Goal: Download file/media

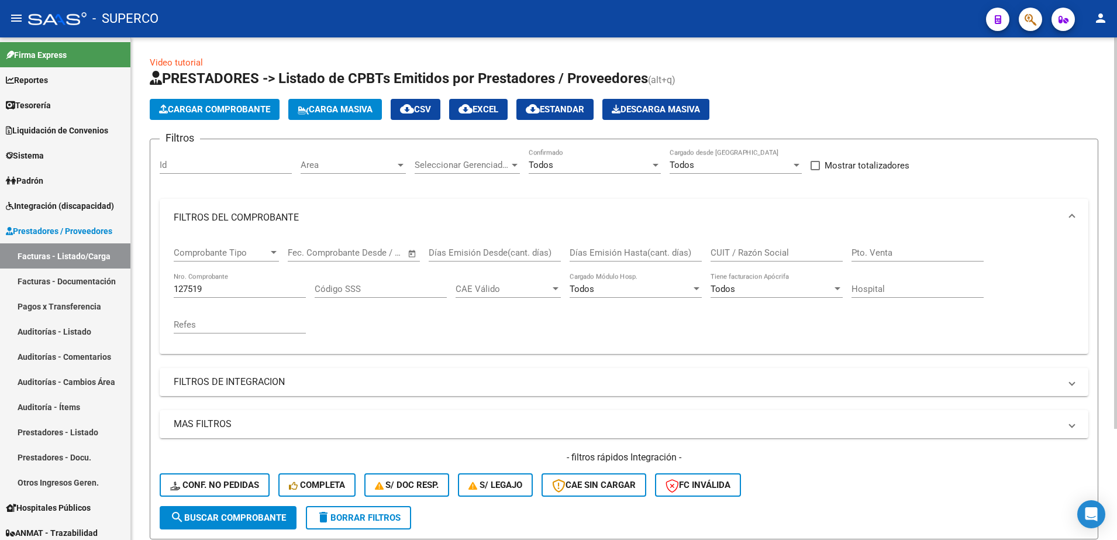
scroll to position [143, 0]
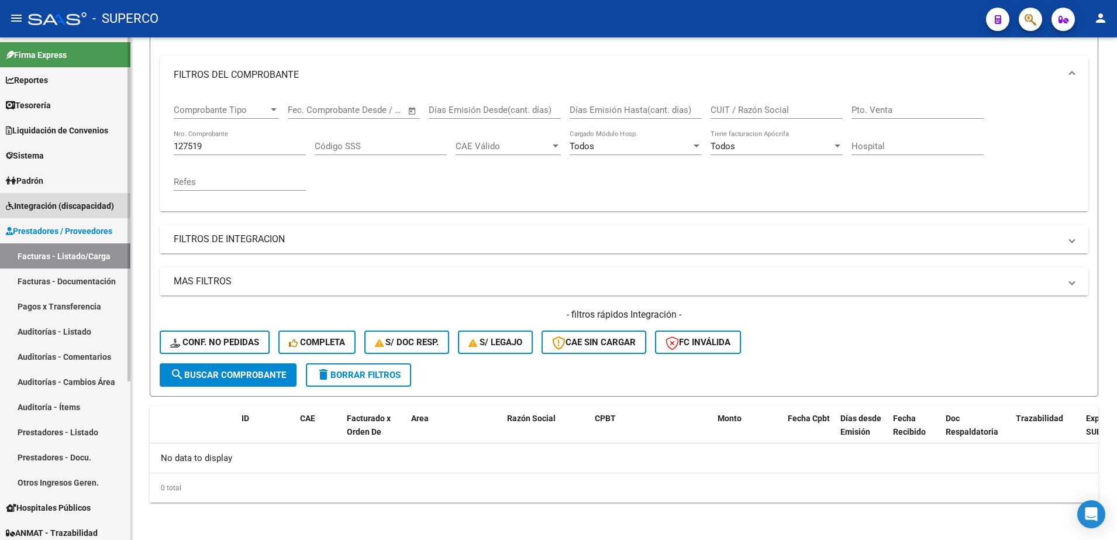
click at [80, 210] on span "Integración (discapacidad)" at bounding box center [60, 205] width 108 height 13
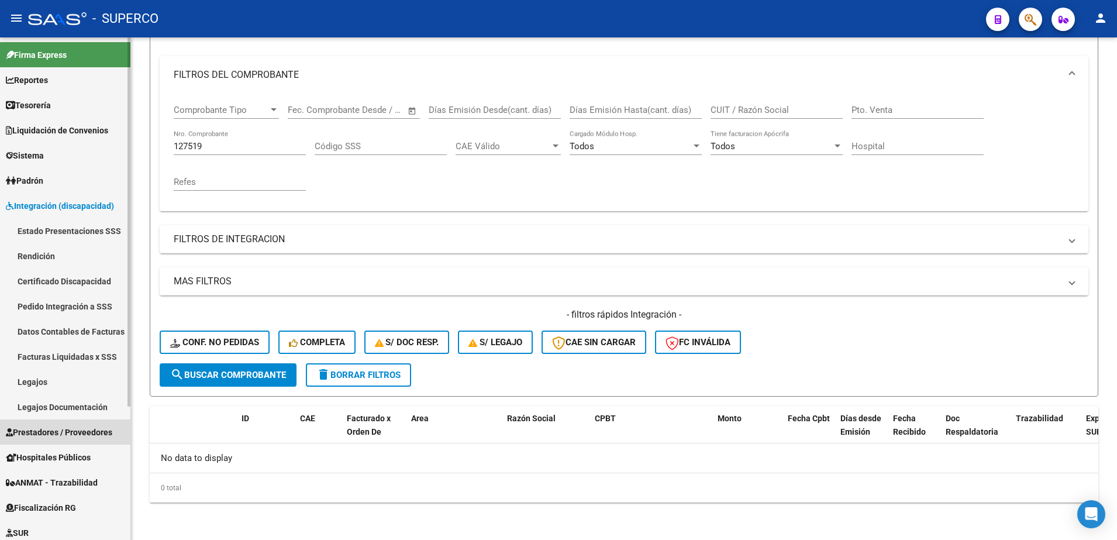
click at [50, 429] on span "Prestadores / Proveedores" at bounding box center [59, 432] width 106 height 13
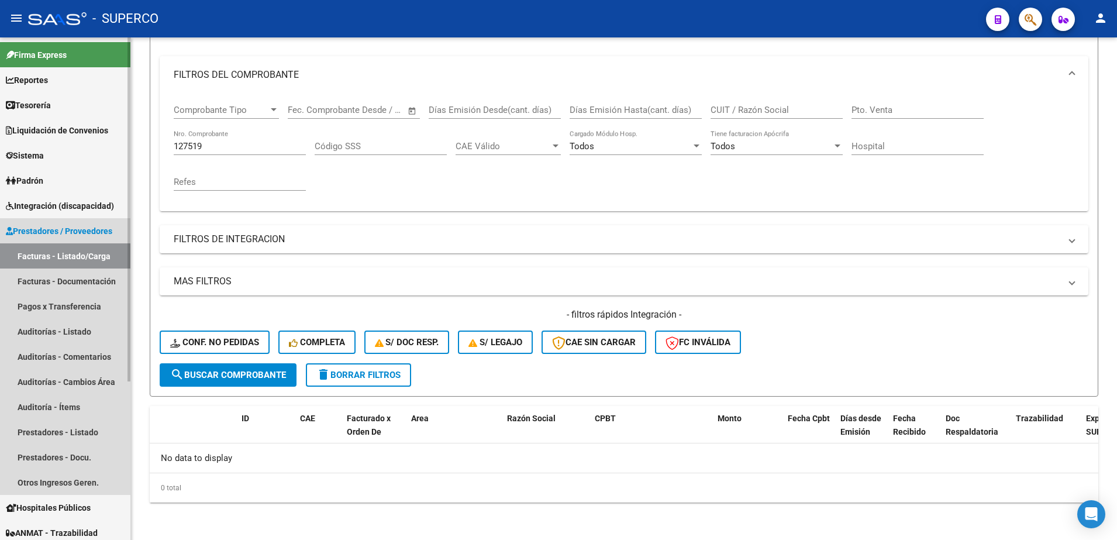
click at [46, 254] on link "Facturas - Listado/Carga" at bounding box center [65, 255] width 130 height 25
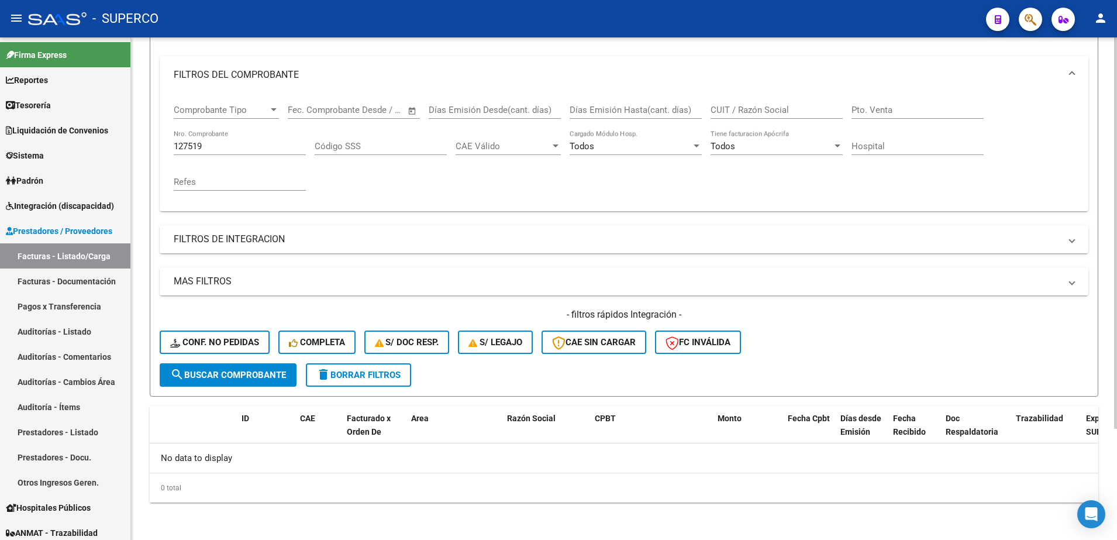
click at [364, 374] on span "delete Borrar Filtros" at bounding box center [358, 375] width 84 height 11
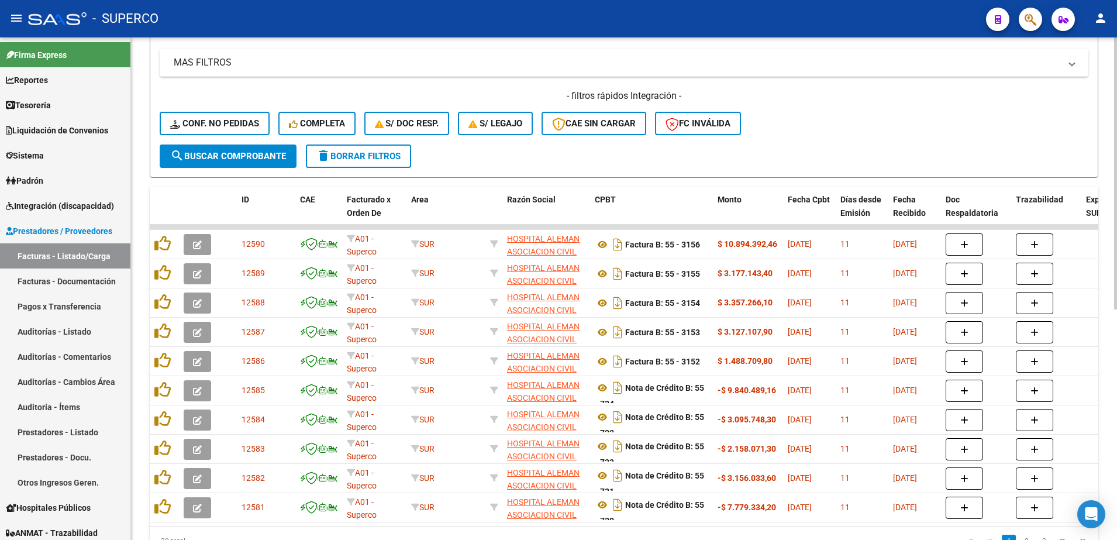
scroll to position [362, 0]
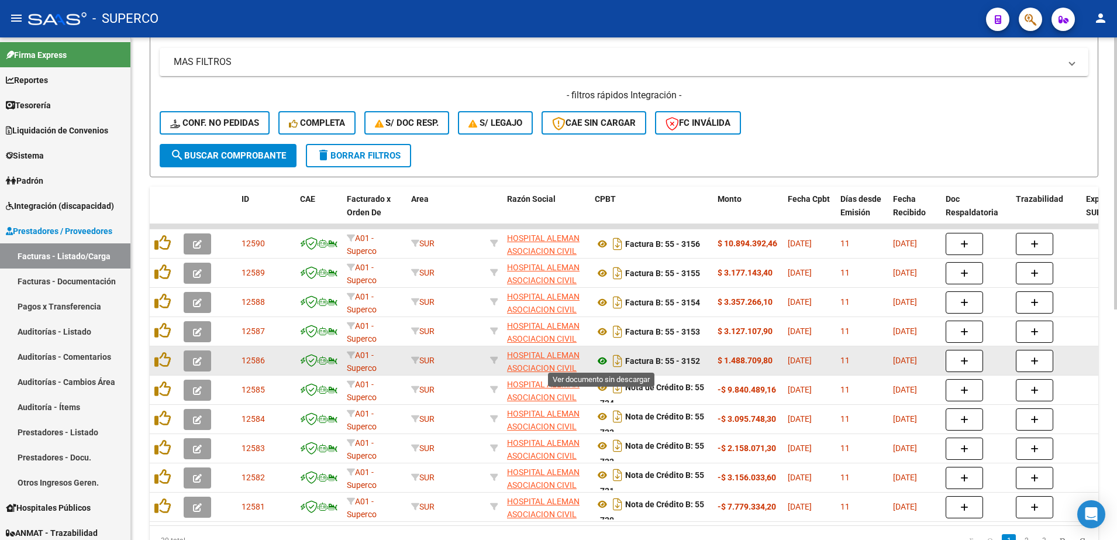
click at [600, 357] on icon at bounding box center [602, 361] width 15 height 14
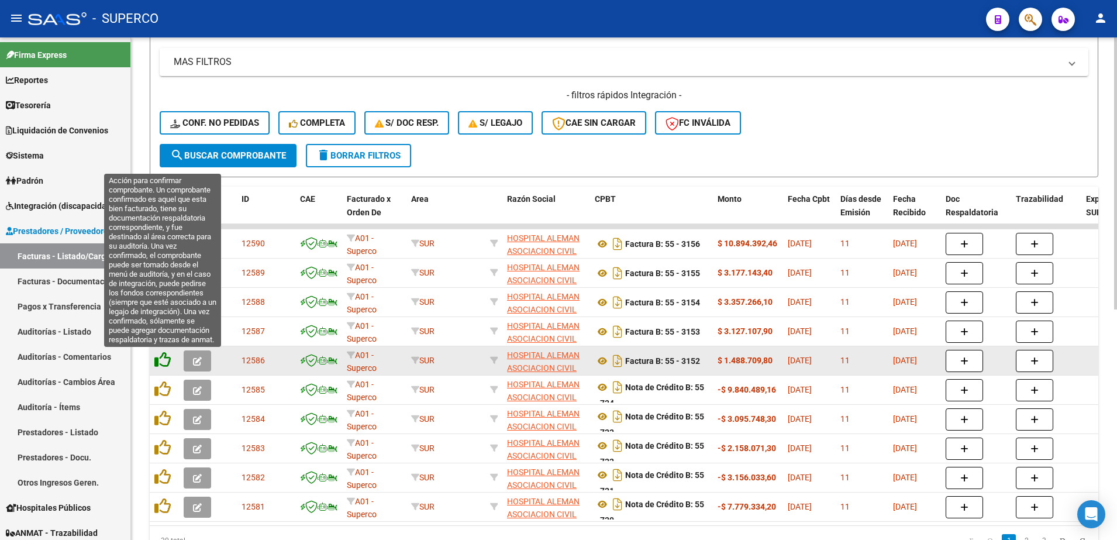
click at [160, 361] on icon at bounding box center [162, 360] width 16 height 16
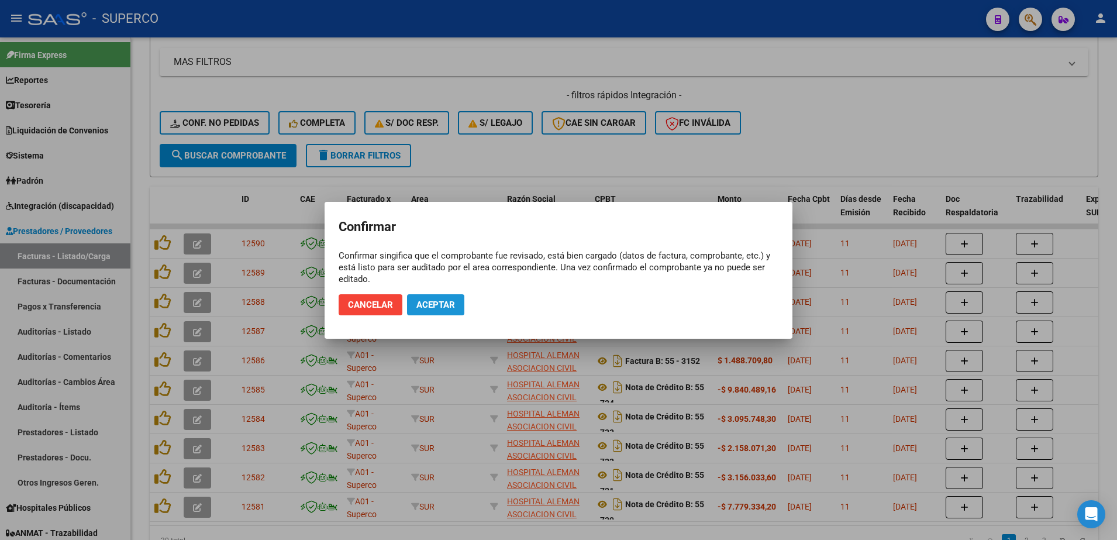
click at [435, 300] on span "Aceptar" at bounding box center [435, 304] width 39 height 11
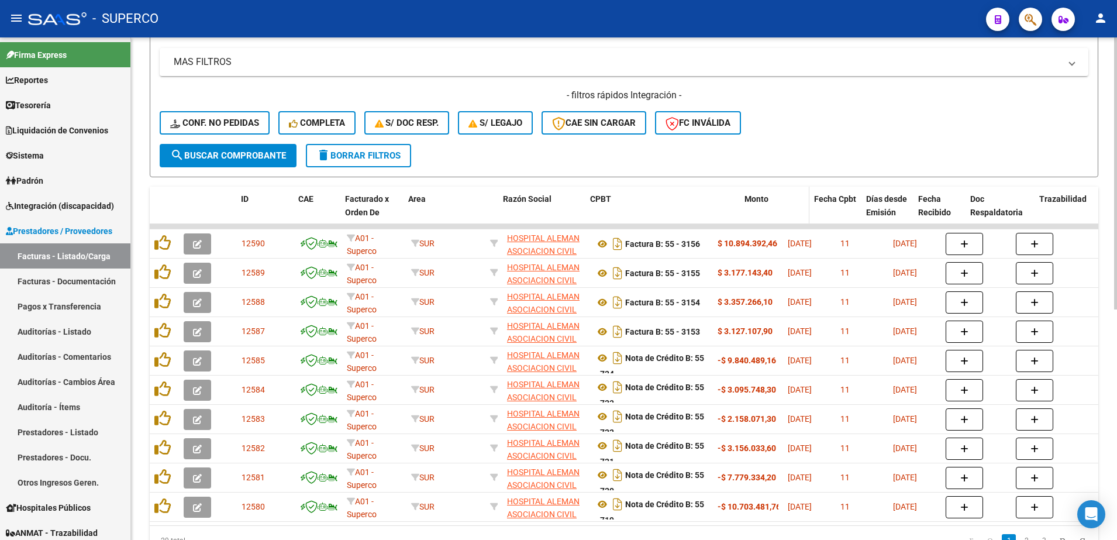
drag, startPoint x: 712, startPoint y: 206, endPoint x: 754, endPoint y: 206, distance: 42.1
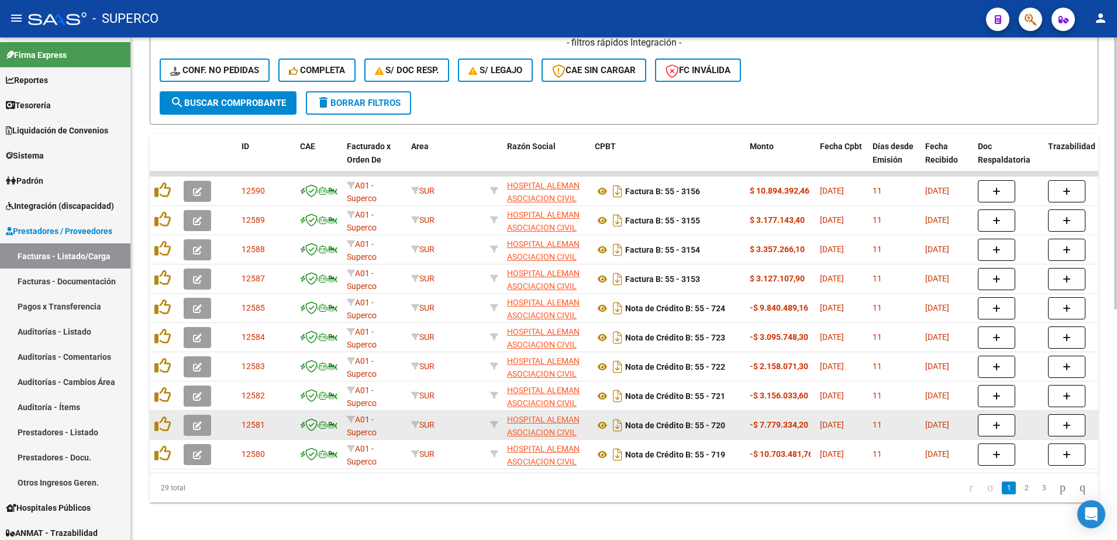
scroll to position [426, 0]
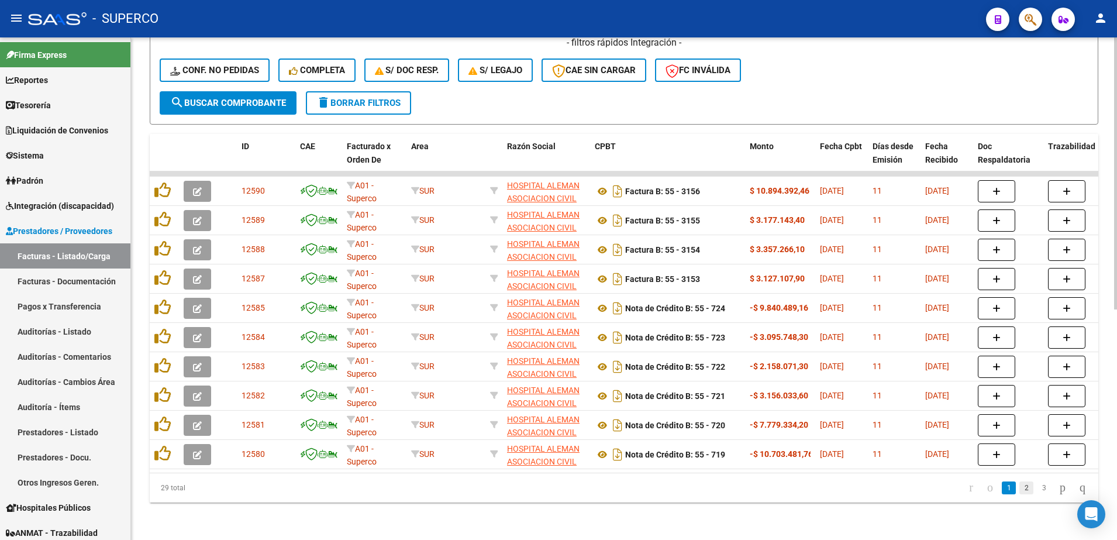
click at [1019, 487] on link "2" at bounding box center [1026, 487] width 14 height 13
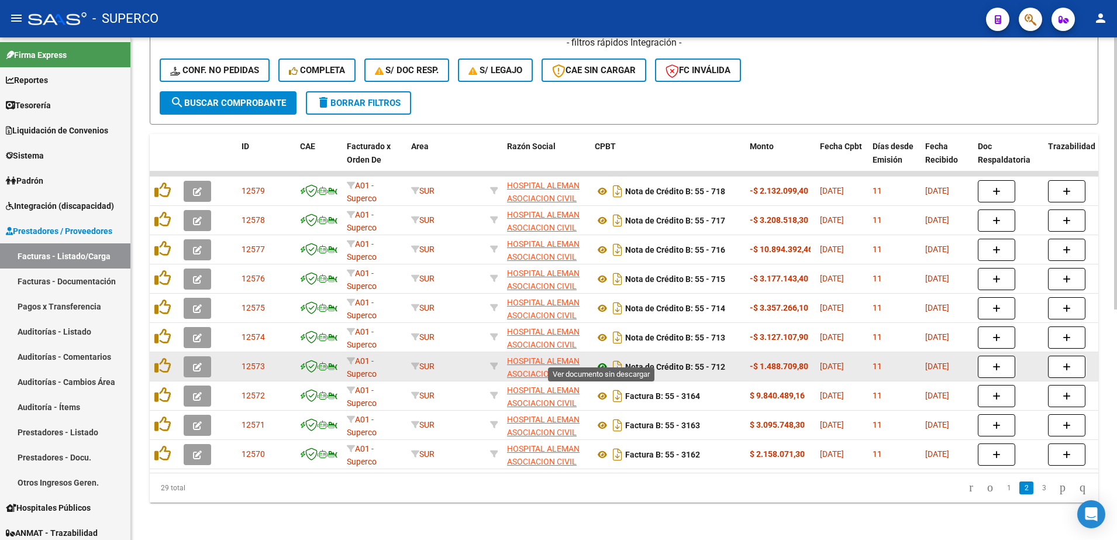
click at [599, 360] on icon at bounding box center [602, 367] width 15 height 14
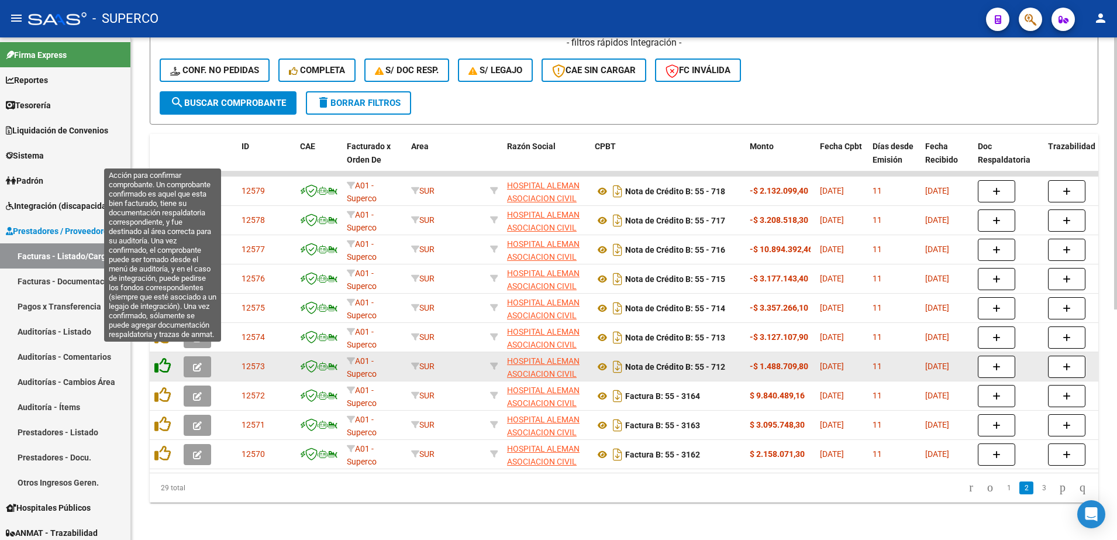
click at [160, 357] on icon at bounding box center [162, 365] width 16 height 16
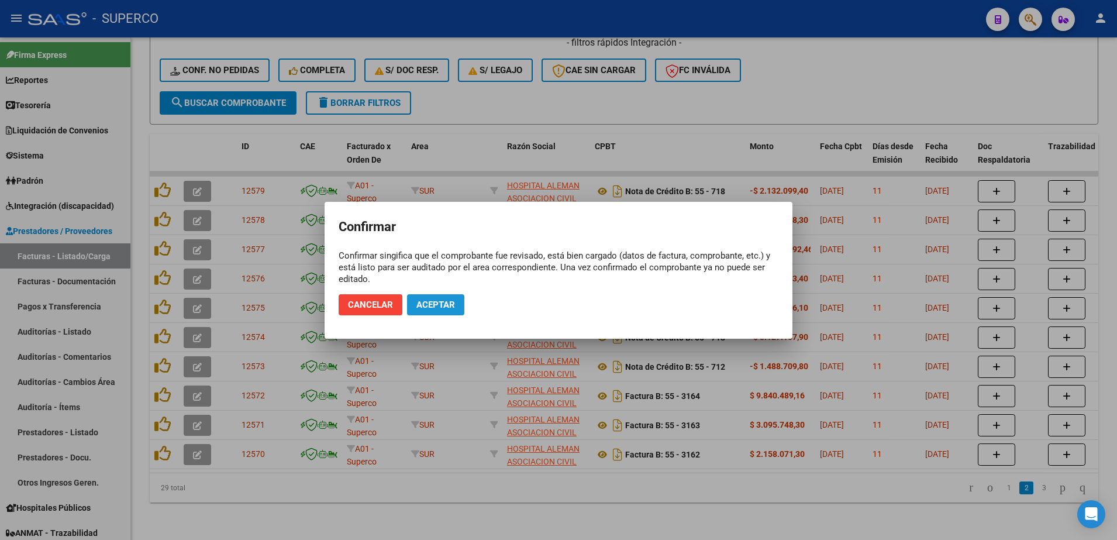
click at [442, 302] on span "Aceptar" at bounding box center [435, 304] width 39 height 11
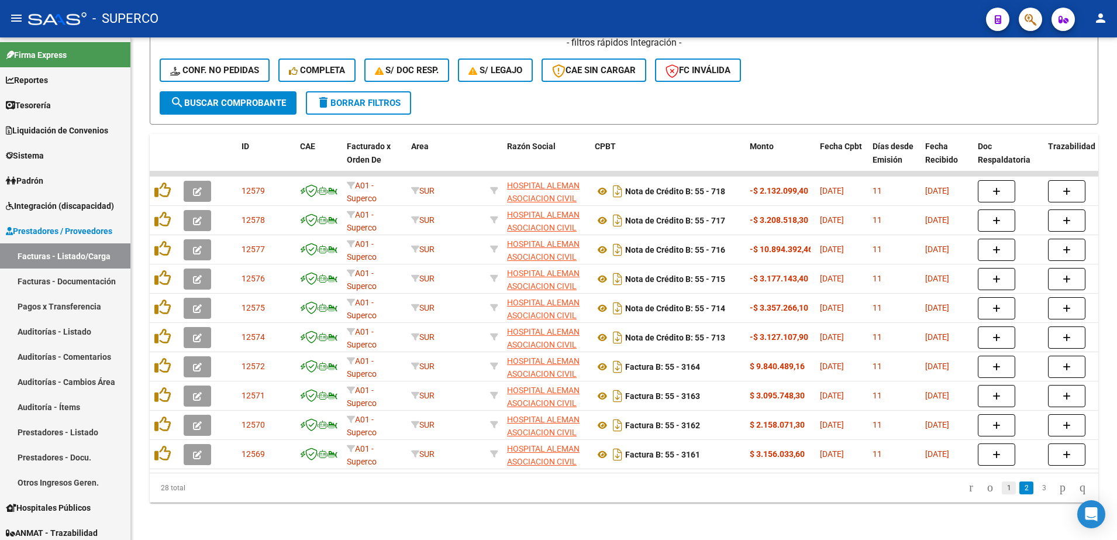
click at [1002, 490] on link "1" at bounding box center [1009, 487] width 14 height 13
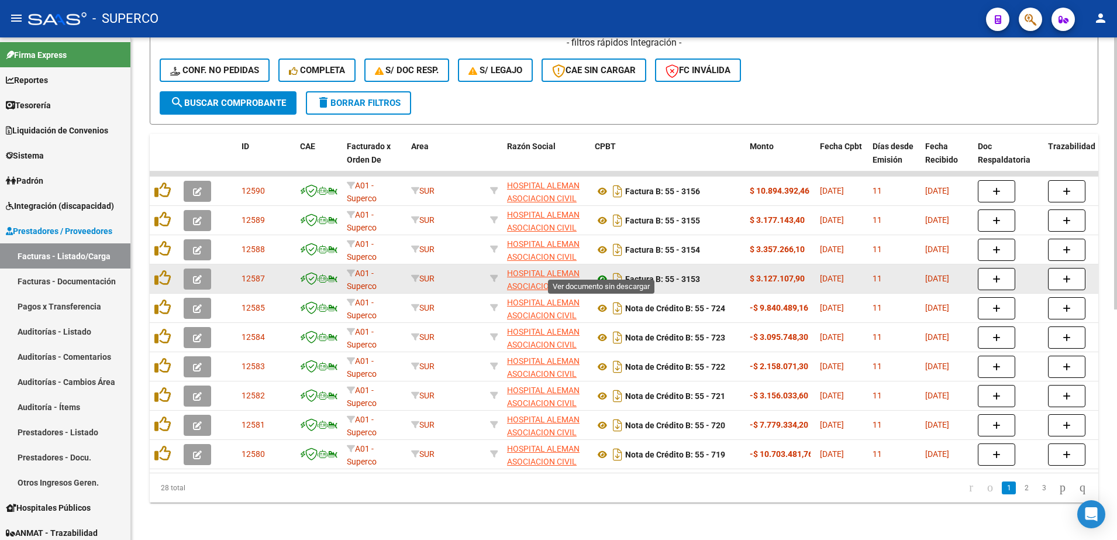
click at [602, 272] on icon at bounding box center [602, 279] width 15 height 14
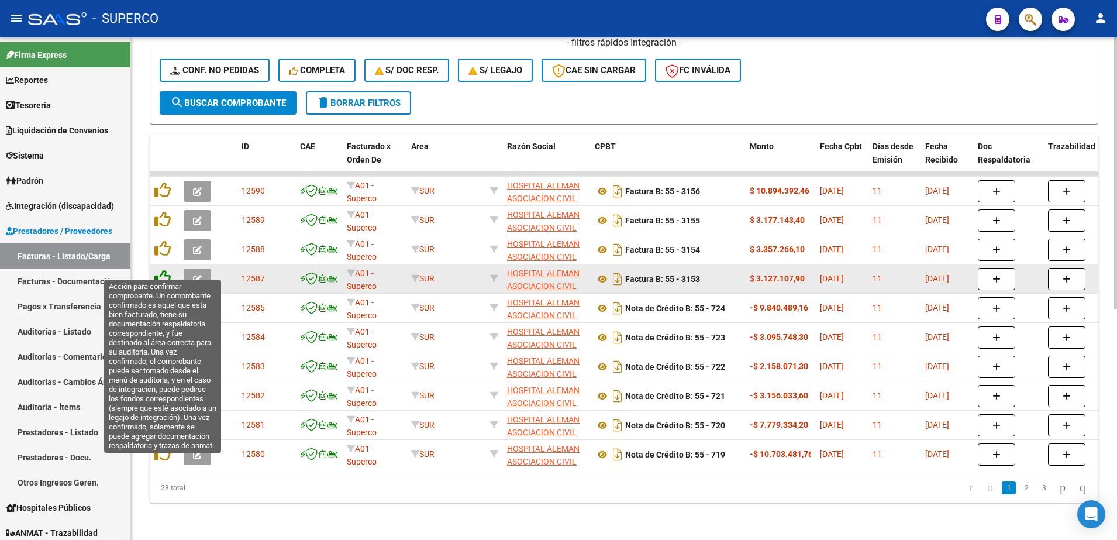
click at [161, 270] on icon at bounding box center [162, 278] width 16 height 16
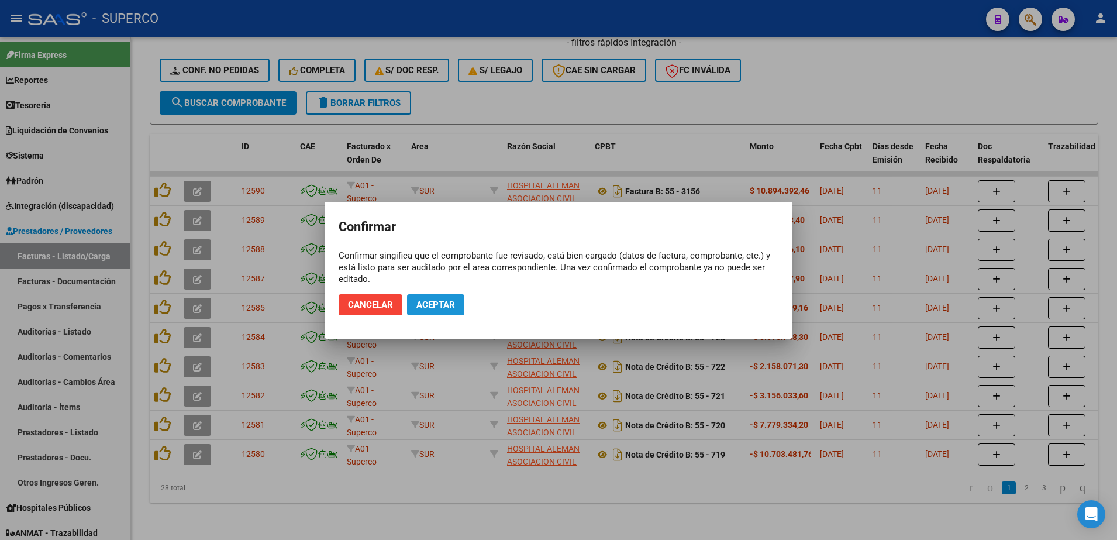
click at [431, 301] on span "Aceptar" at bounding box center [435, 304] width 39 height 11
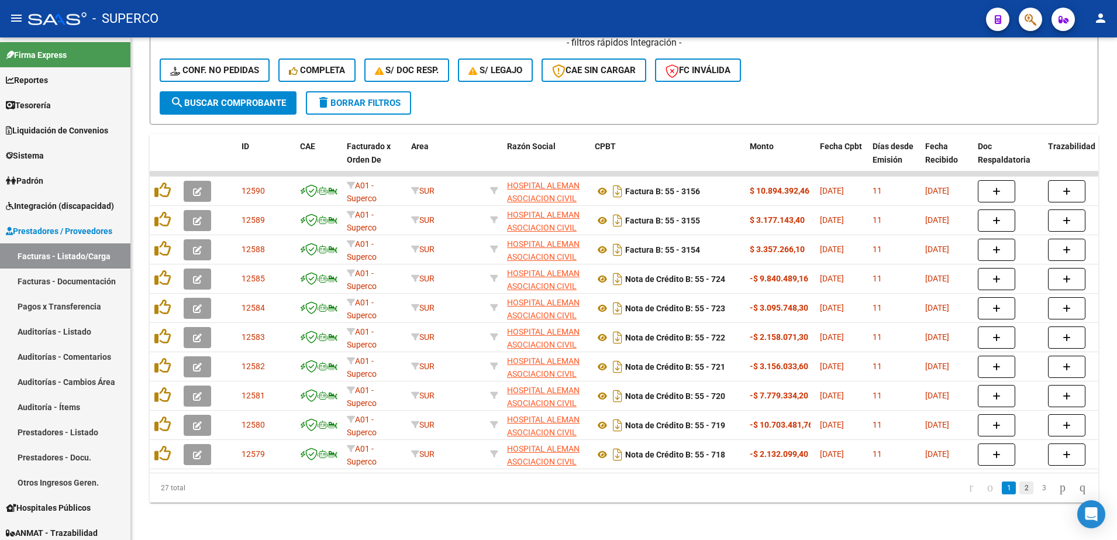
click at [1019, 489] on link "2" at bounding box center [1026, 487] width 14 height 13
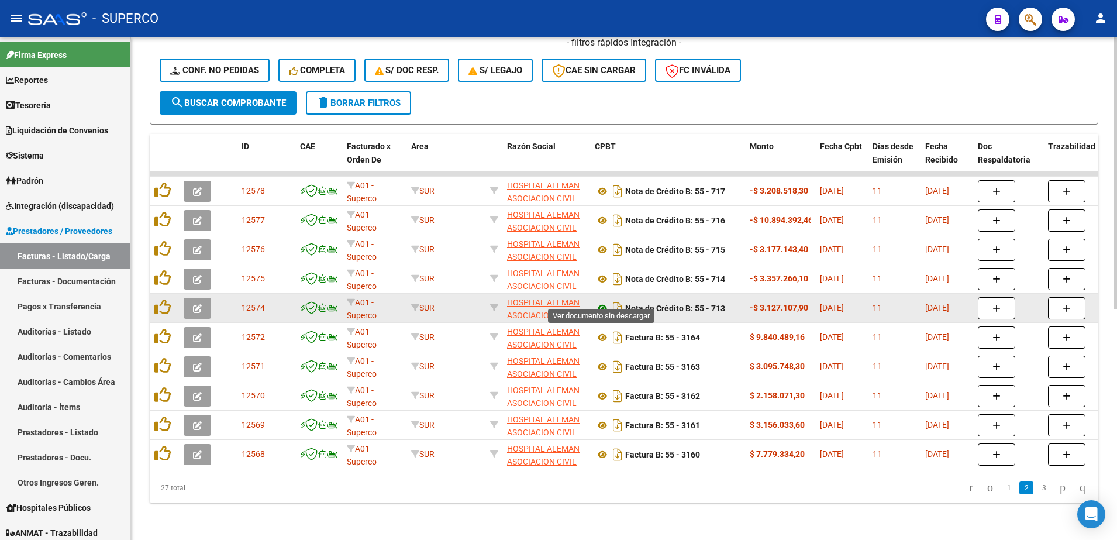
click at [600, 301] on icon at bounding box center [602, 308] width 15 height 14
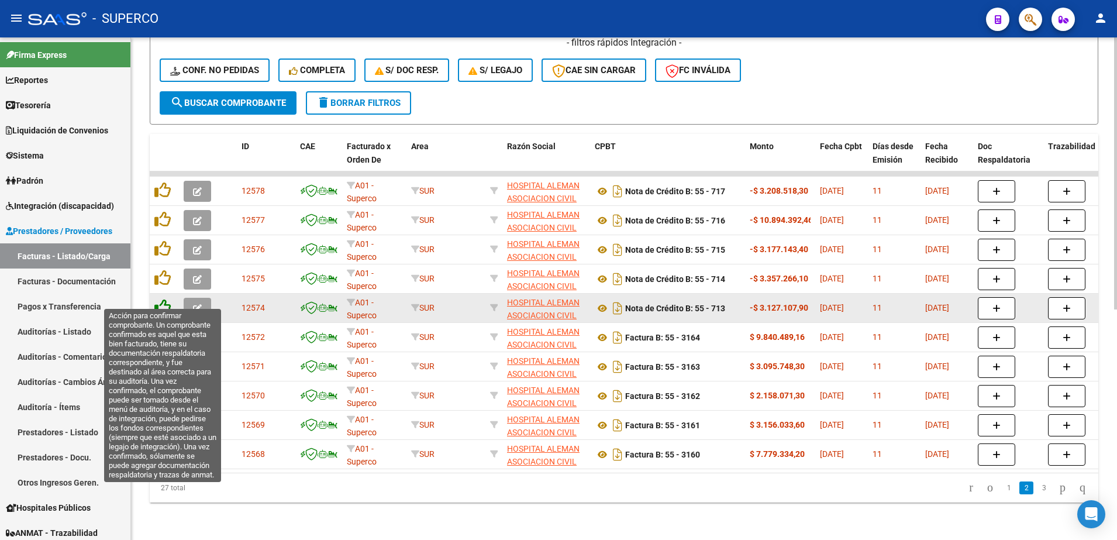
click at [161, 299] on icon at bounding box center [162, 307] width 16 height 16
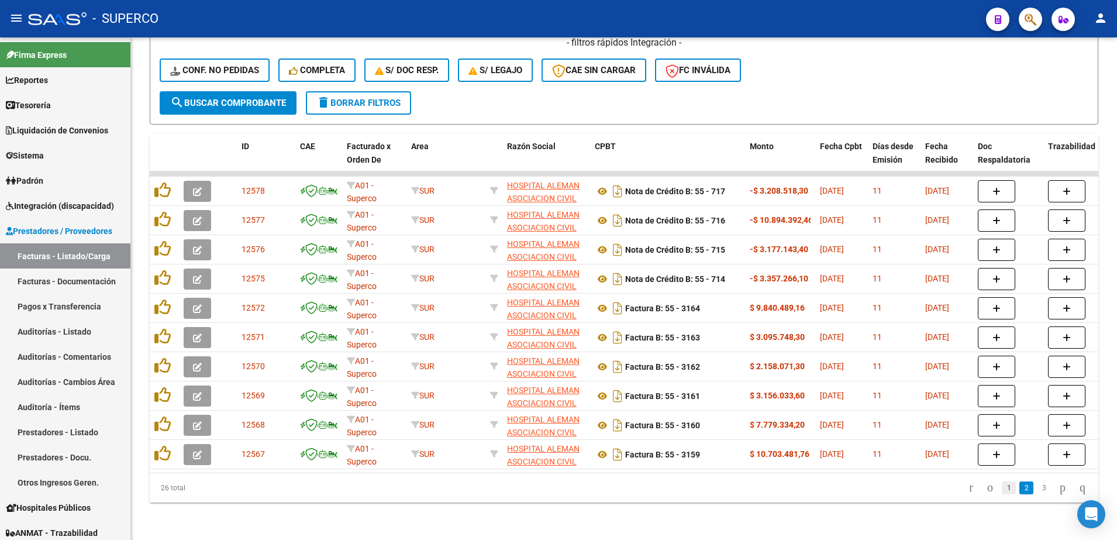
click at [1002, 488] on link "1" at bounding box center [1009, 487] width 14 height 13
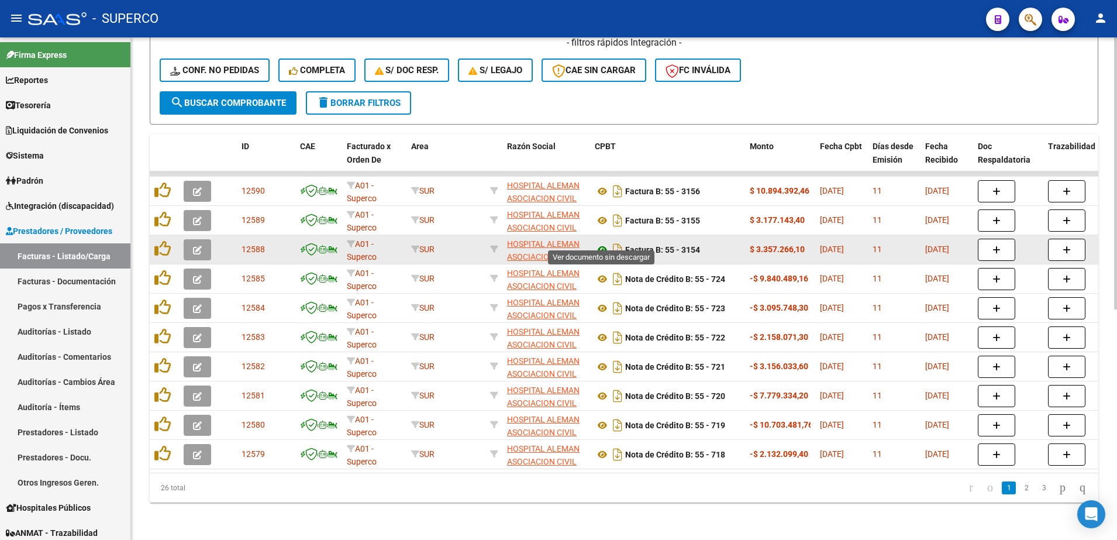
click at [600, 243] on icon at bounding box center [602, 250] width 15 height 14
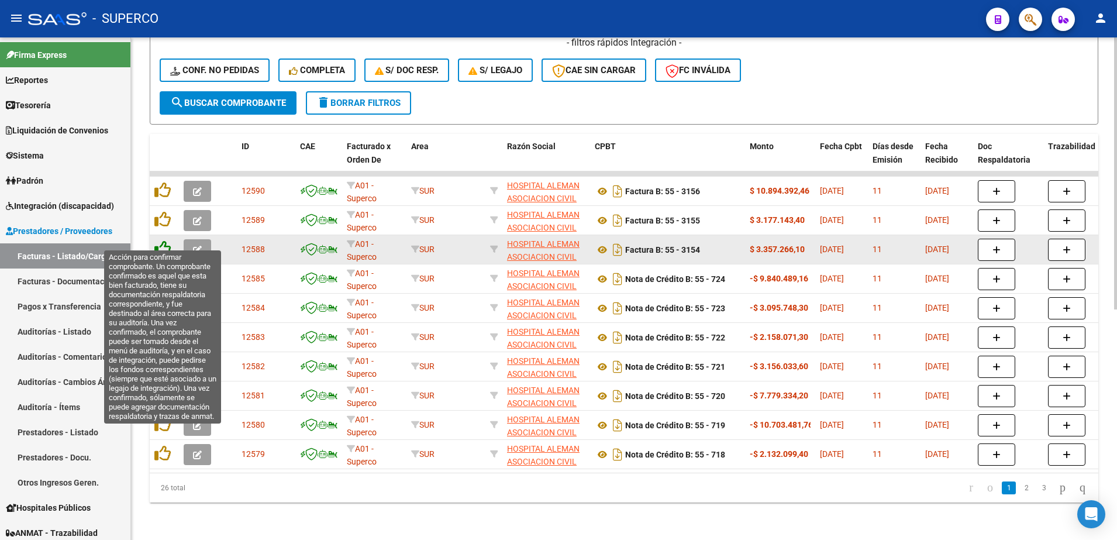
click at [162, 240] on icon at bounding box center [162, 248] width 16 height 16
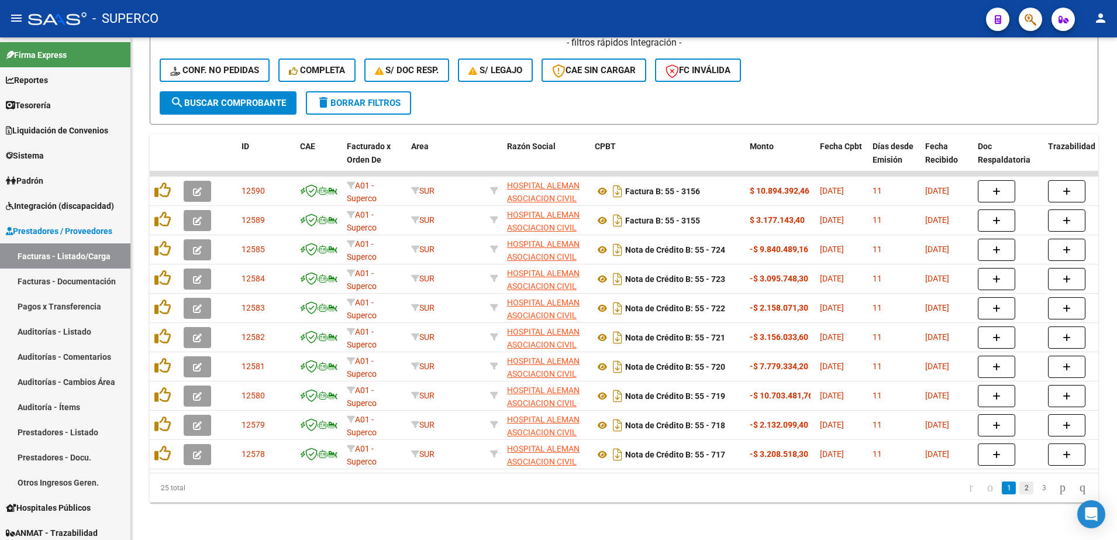
click at [1019, 489] on link "2" at bounding box center [1026, 487] width 14 height 13
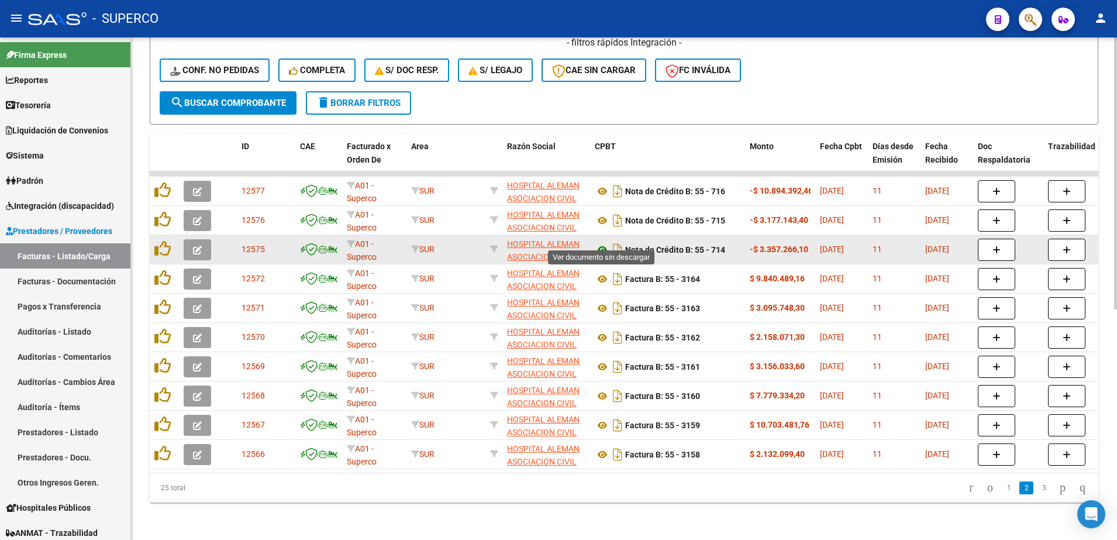
click at [602, 243] on icon at bounding box center [602, 250] width 15 height 14
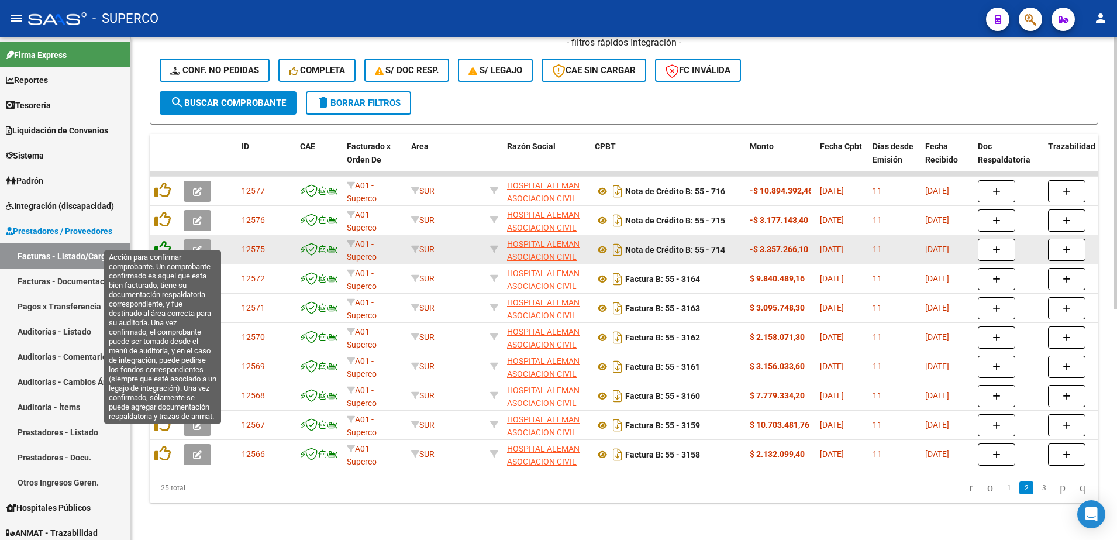
click at [160, 240] on icon at bounding box center [162, 248] width 16 height 16
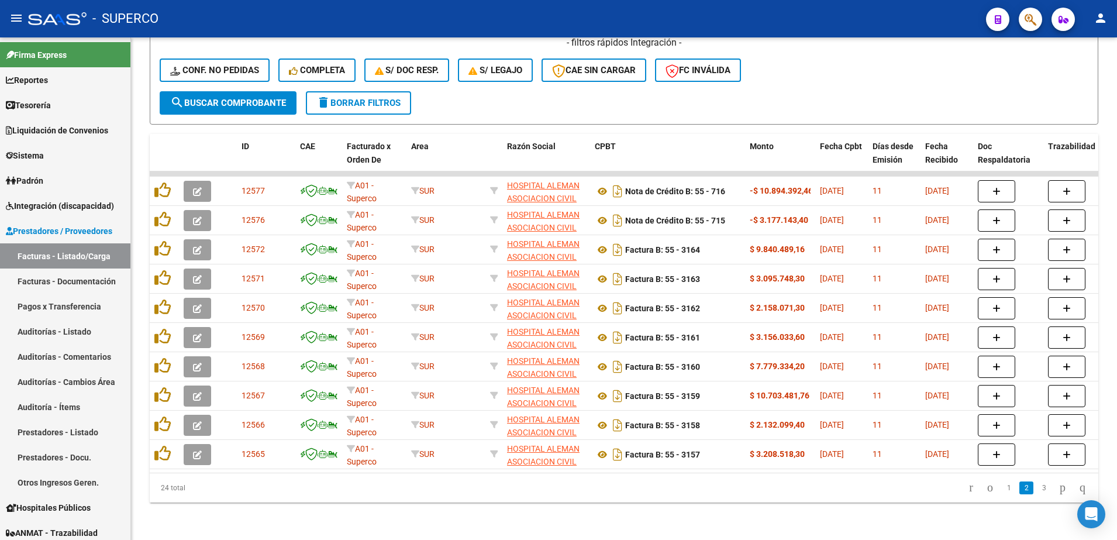
click at [1002, 488] on link "1" at bounding box center [1009, 487] width 14 height 13
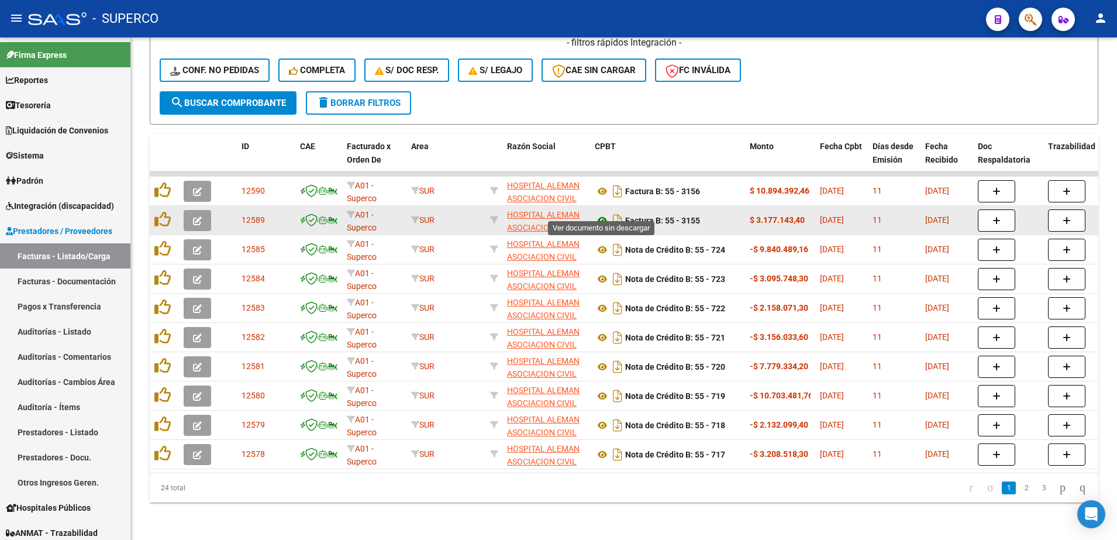
click at [599, 213] on icon at bounding box center [602, 220] width 15 height 14
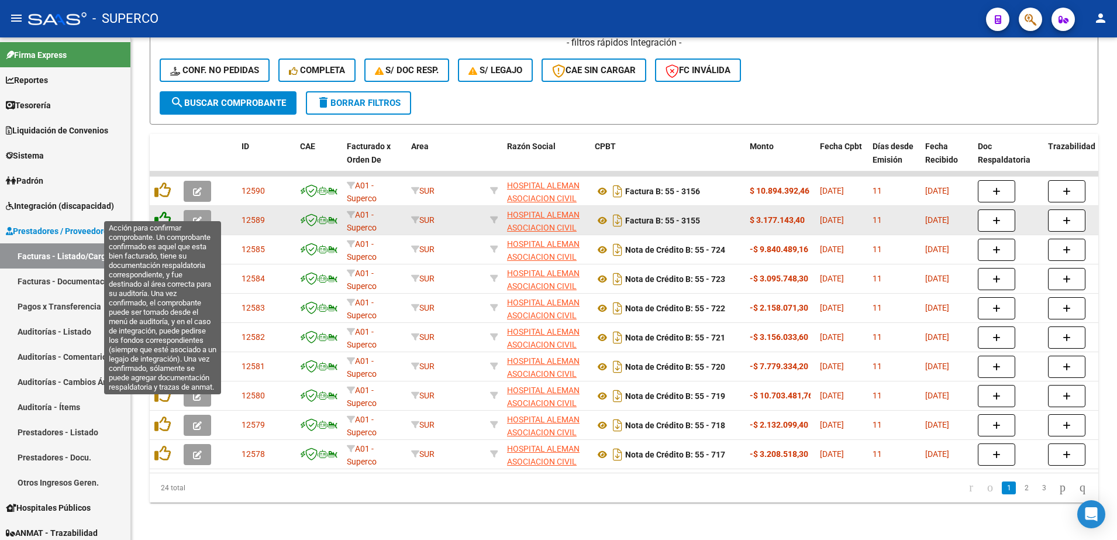
click at [163, 211] on icon at bounding box center [162, 219] width 16 height 16
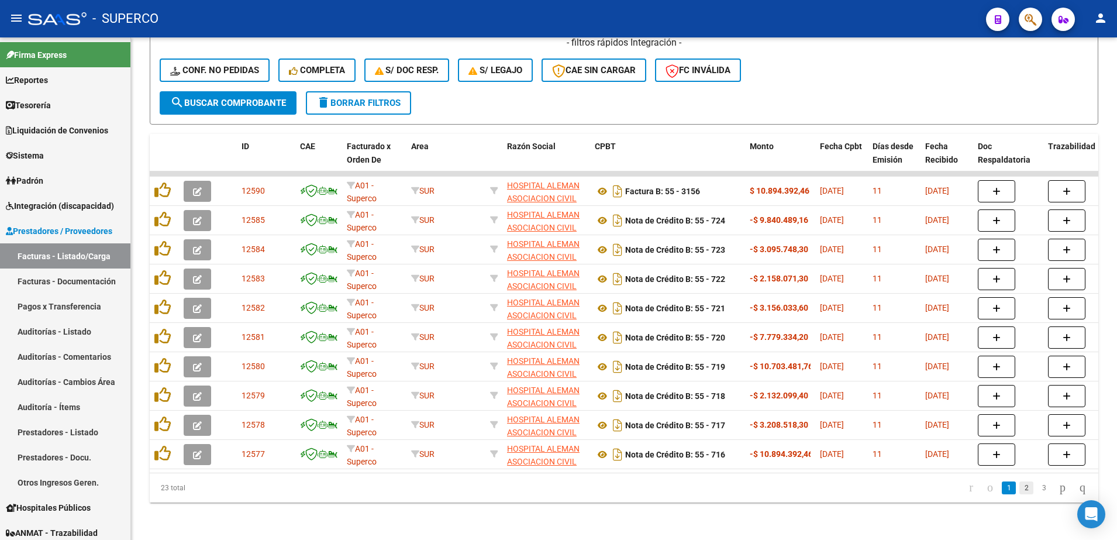
click at [1019, 488] on link "2" at bounding box center [1026, 487] width 14 height 13
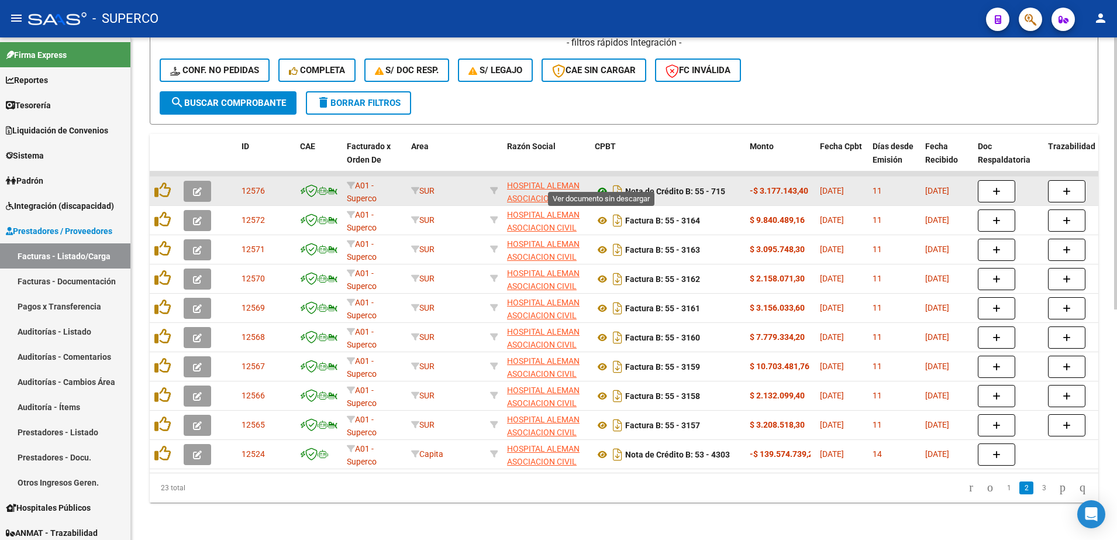
click at [602, 184] on icon at bounding box center [602, 191] width 15 height 14
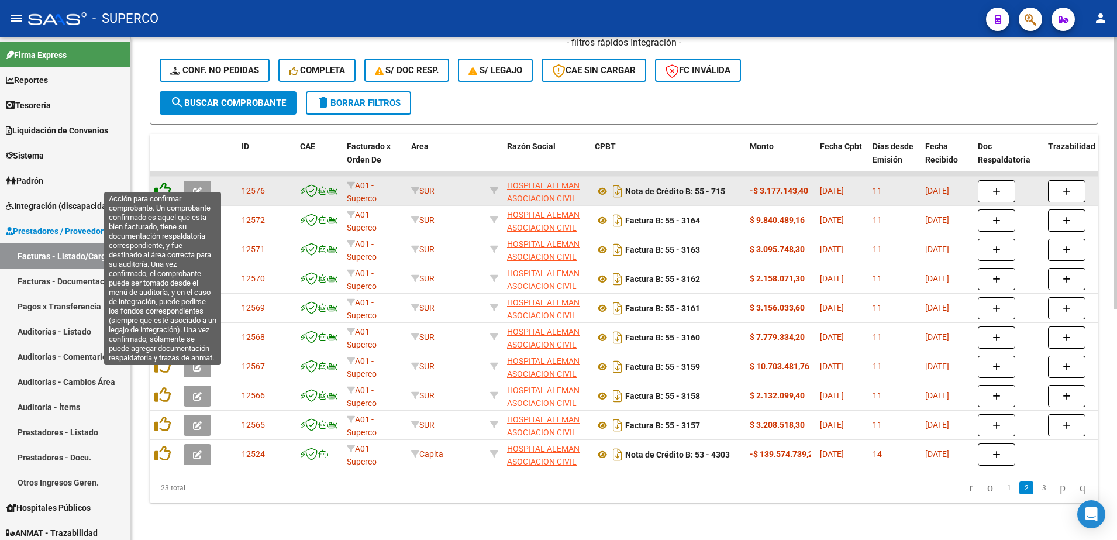
click at [164, 182] on icon at bounding box center [162, 190] width 16 height 16
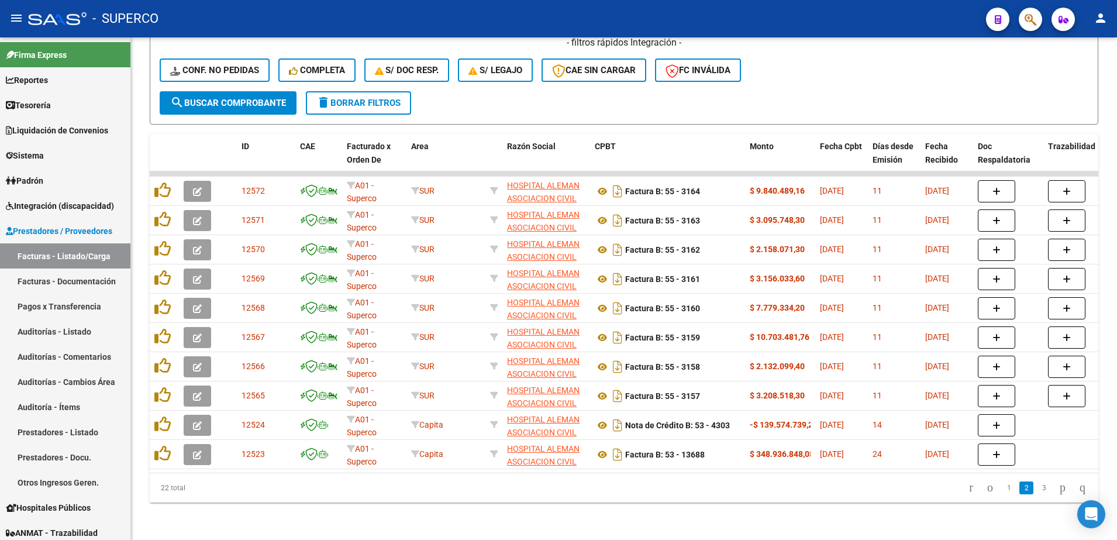
click at [1002, 491] on link "1" at bounding box center [1009, 487] width 14 height 13
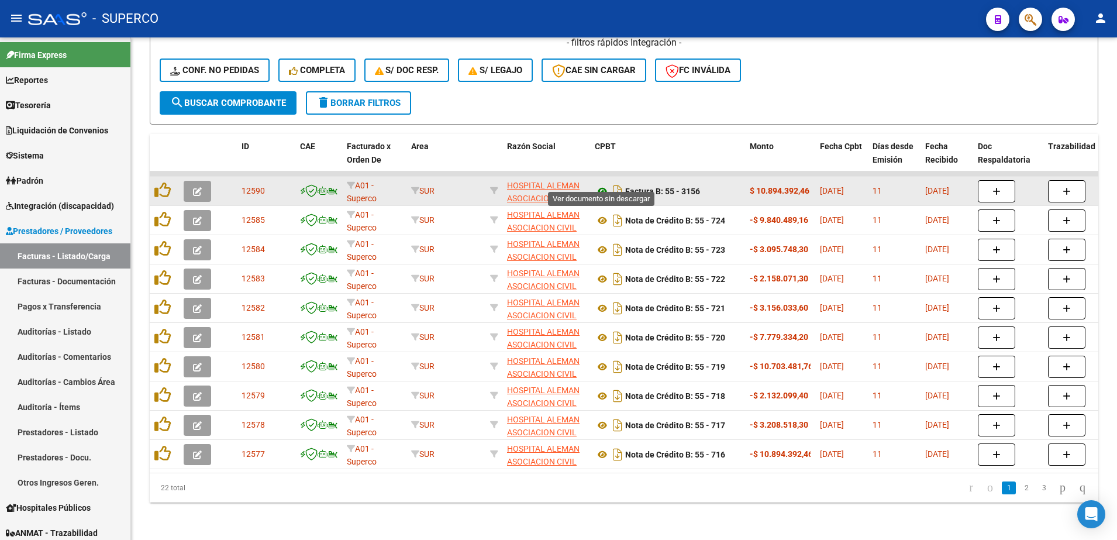
click at [602, 184] on icon at bounding box center [602, 191] width 15 height 14
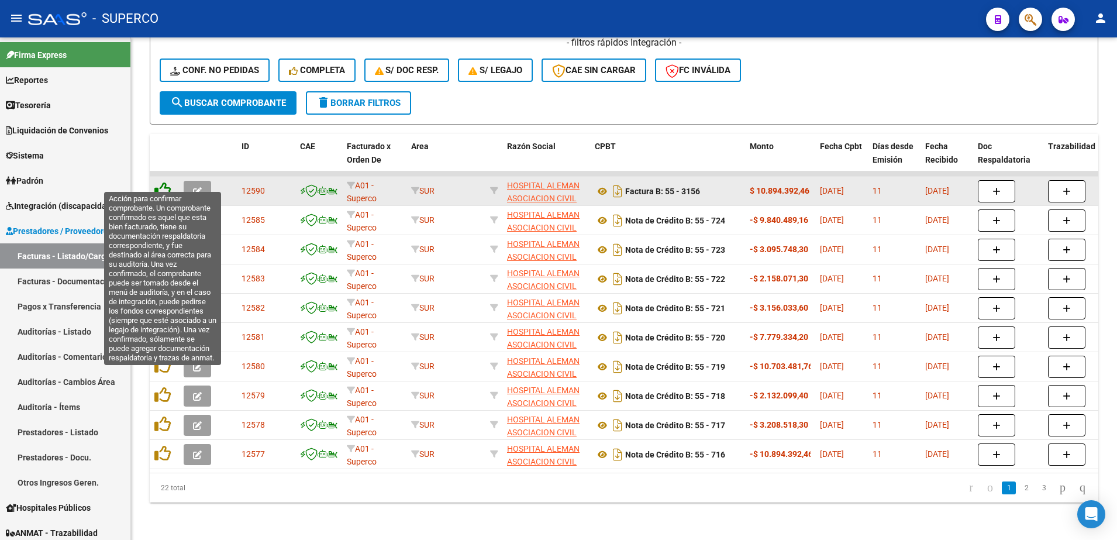
click at [163, 182] on icon at bounding box center [162, 190] width 16 height 16
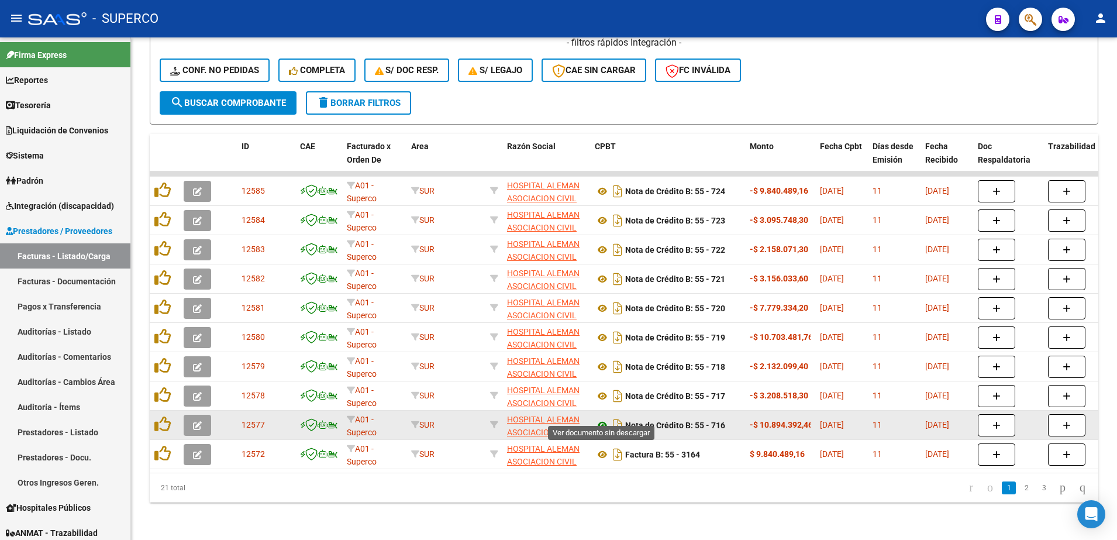
click at [603, 418] on icon at bounding box center [602, 425] width 15 height 14
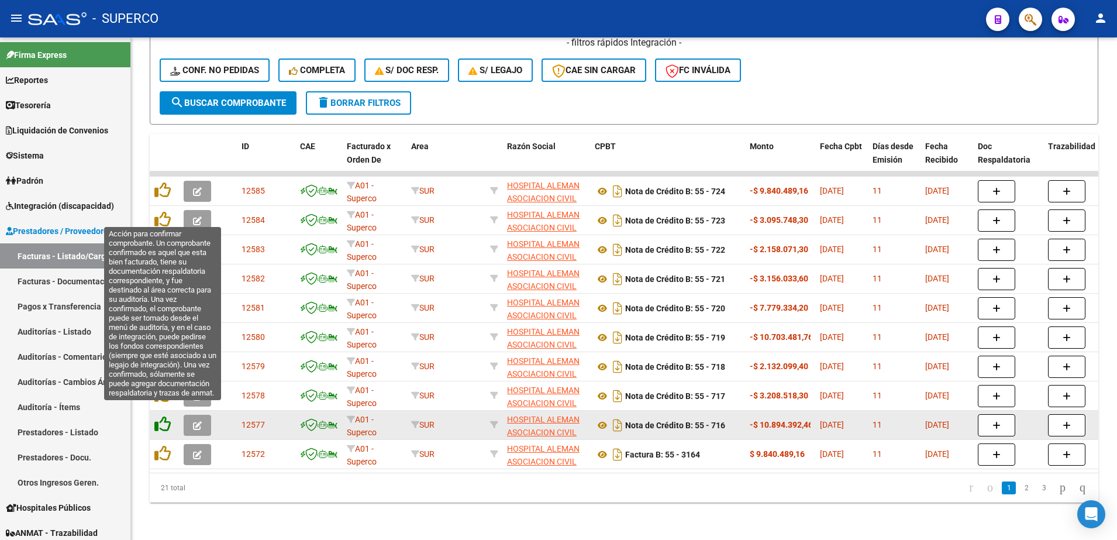
click at [167, 416] on icon at bounding box center [162, 424] width 16 height 16
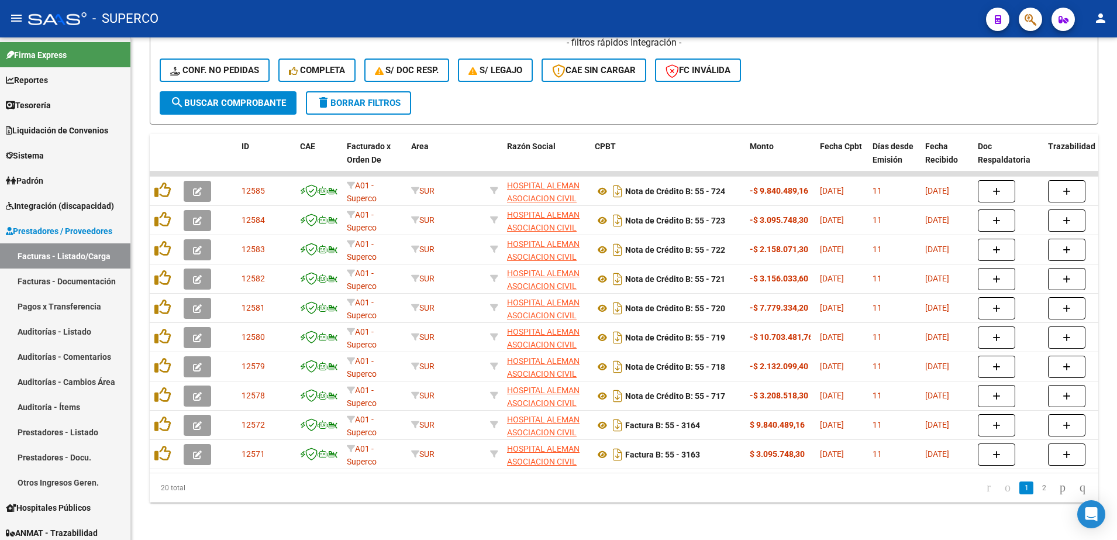
click at [1037, 488] on link "2" at bounding box center [1044, 487] width 14 height 13
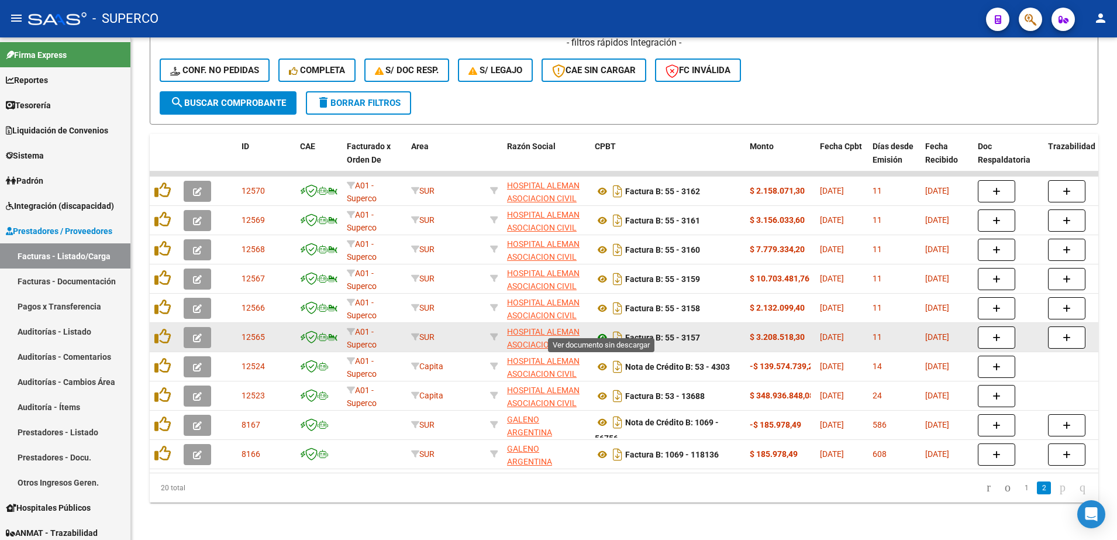
click at [602, 330] on icon at bounding box center [602, 337] width 15 height 14
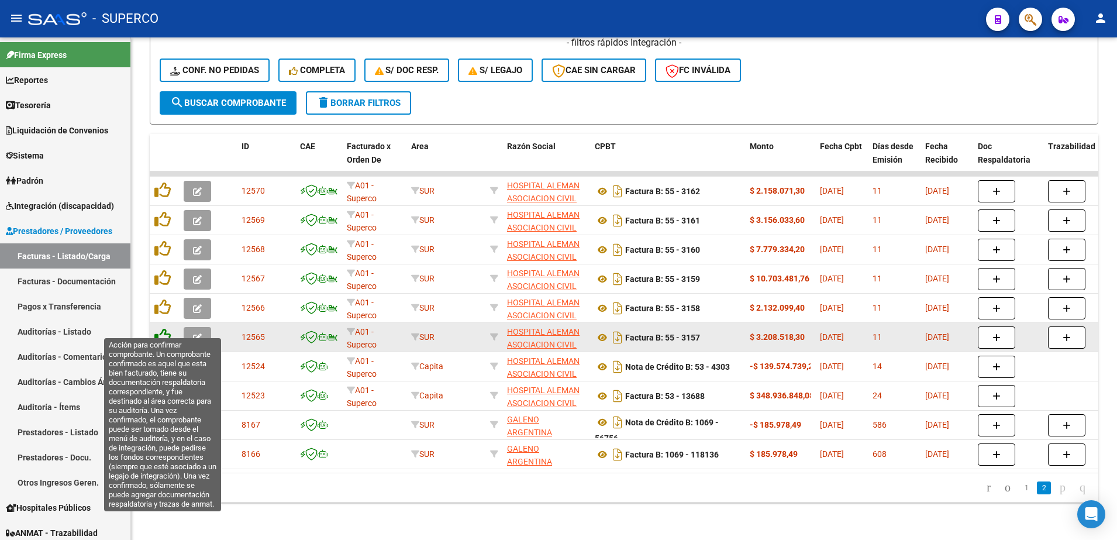
click at [164, 328] on icon at bounding box center [162, 336] width 16 height 16
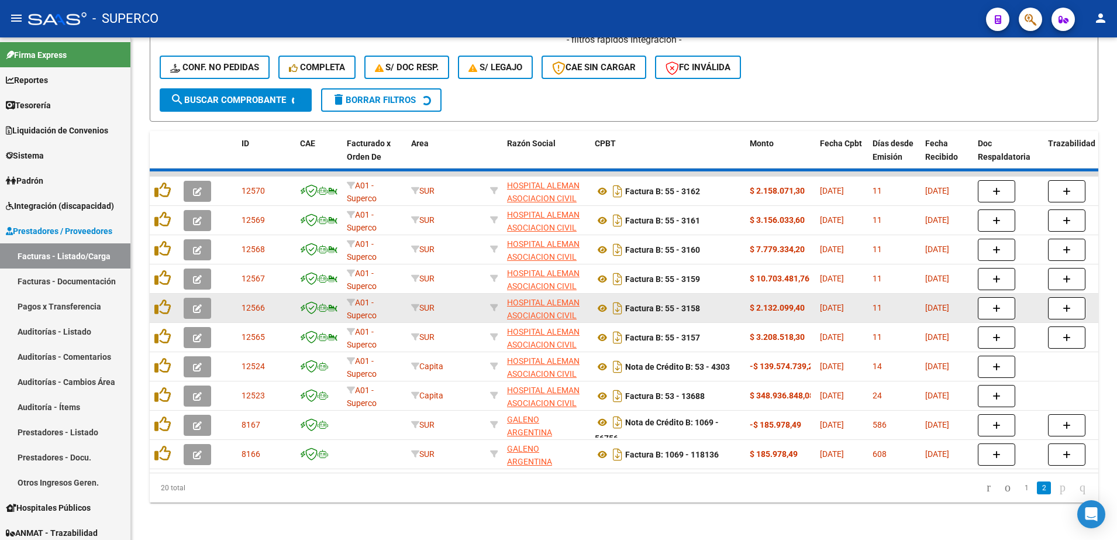
scroll to position [397, 0]
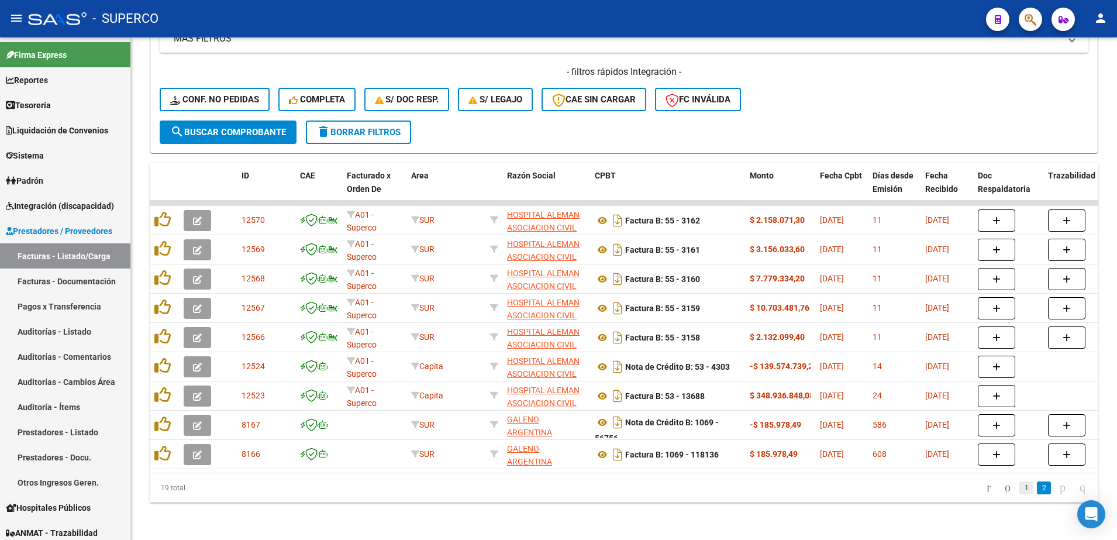
click at [1019, 491] on link "1" at bounding box center [1026, 487] width 14 height 13
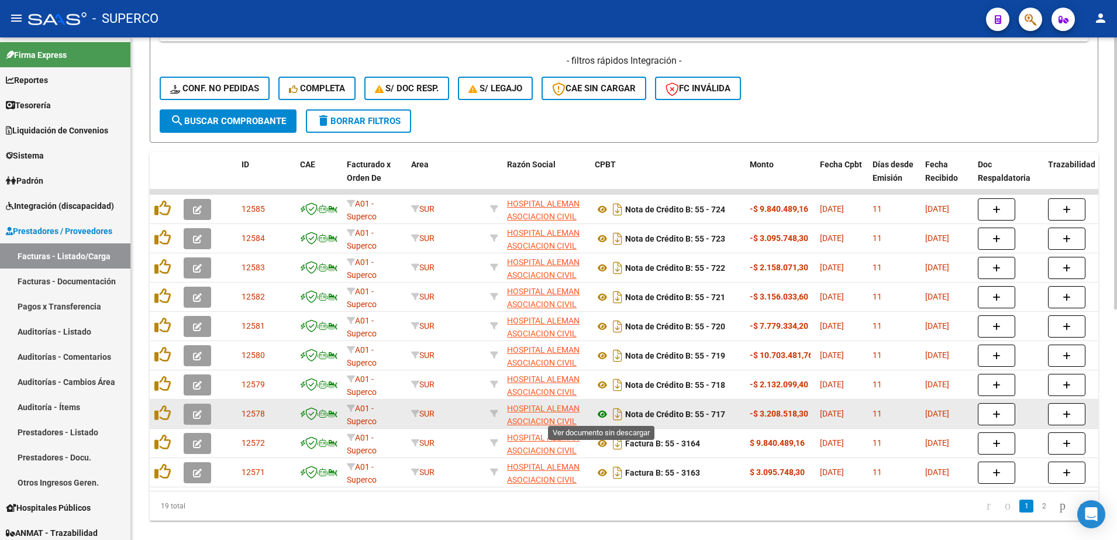
click at [601, 416] on icon at bounding box center [602, 414] width 15 height 14
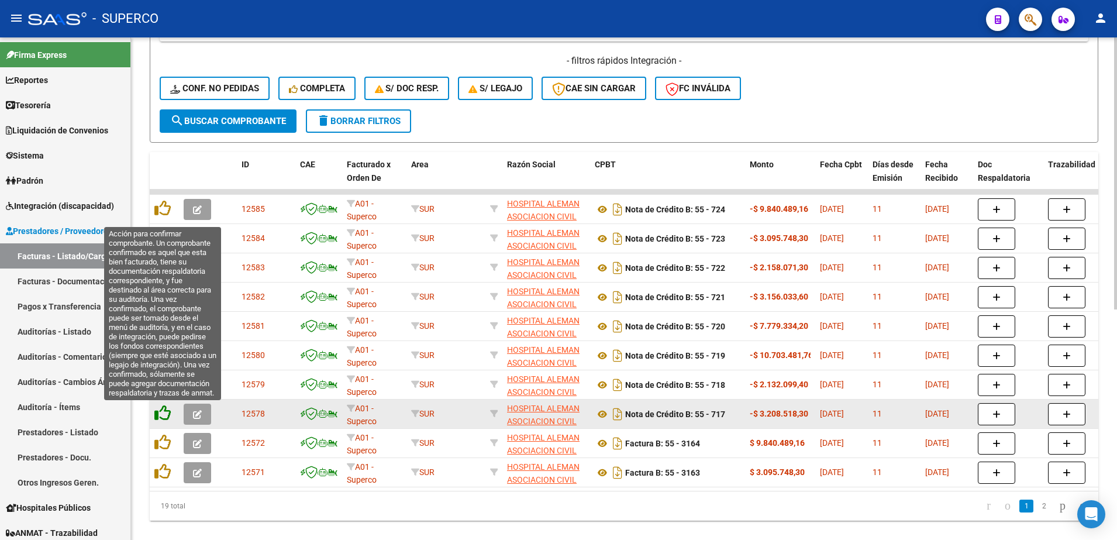
click at [161, 409] on icon at bounding box center [162, 413] width 16 height 16
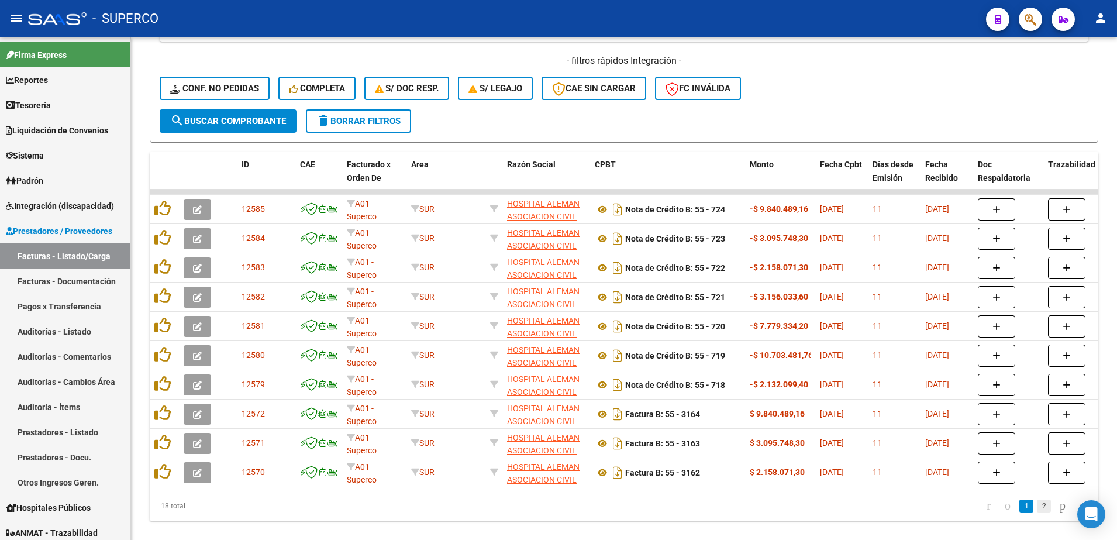
click at [1037, 512] on link "2" at bounding box center [1044, 506] width 14 height 13
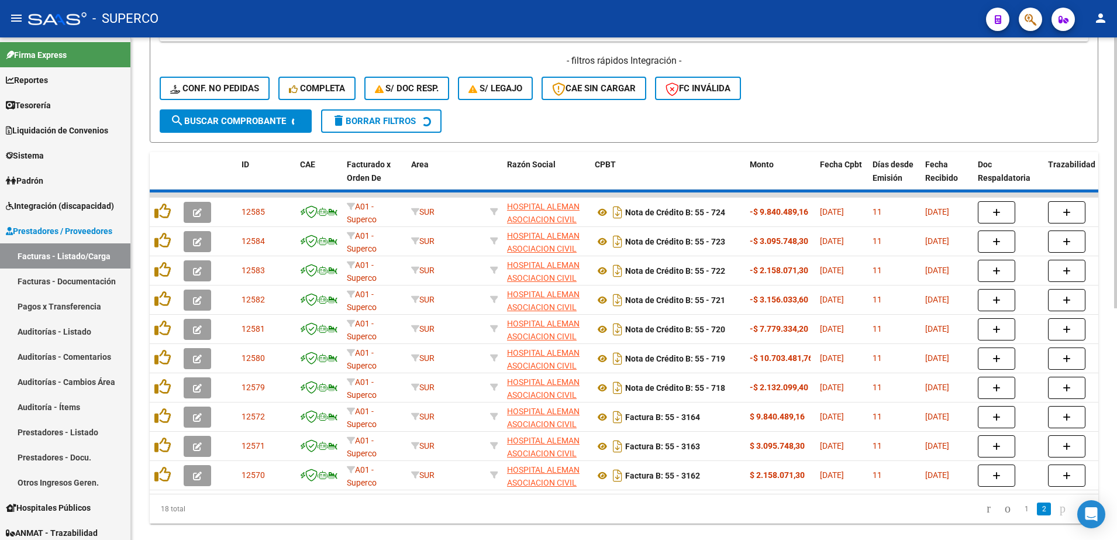
scroll to position [367, 0]
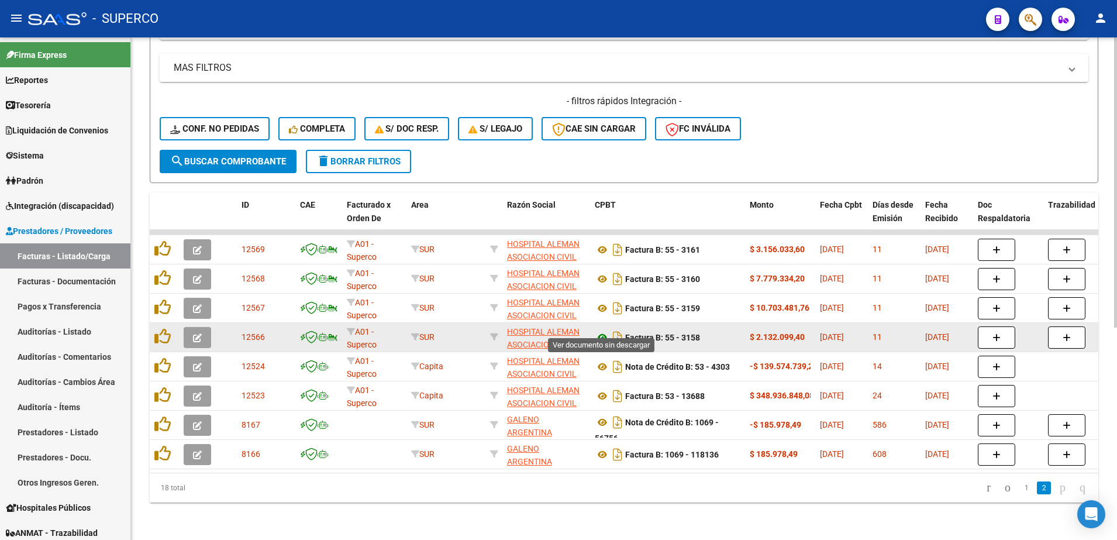
click at [603, 330] on icon at bounding box center [602, 337] width 15 height 14
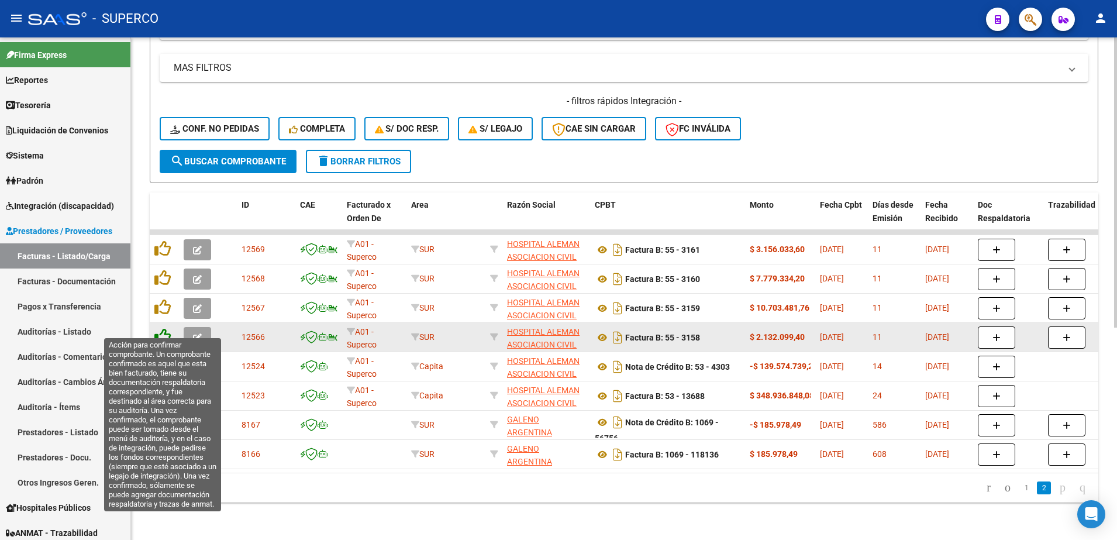
click at [164, 328] on icon at bounding box center [162, 336] width 16 height 16
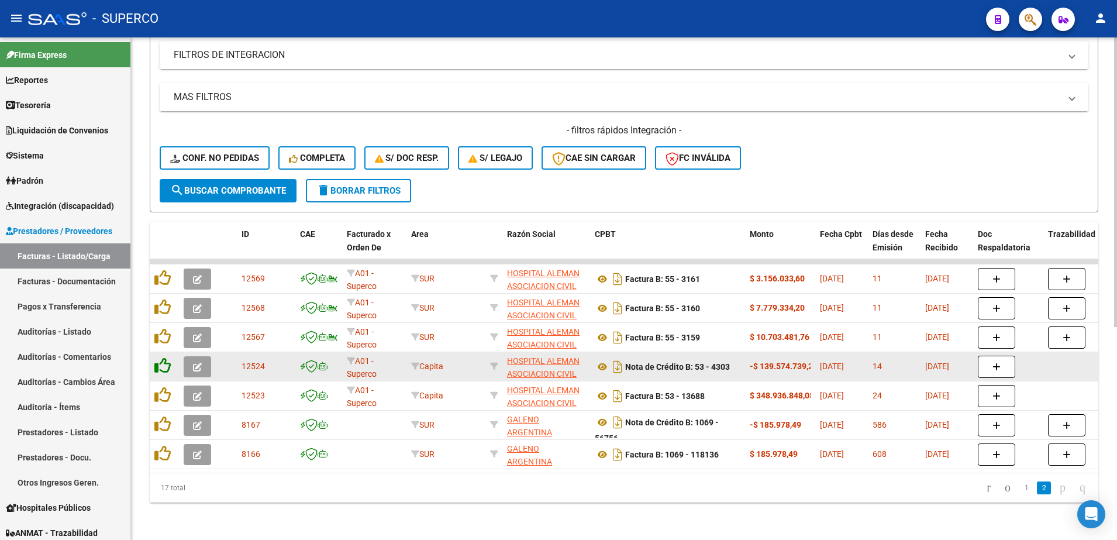
scroll to position [338, 0]
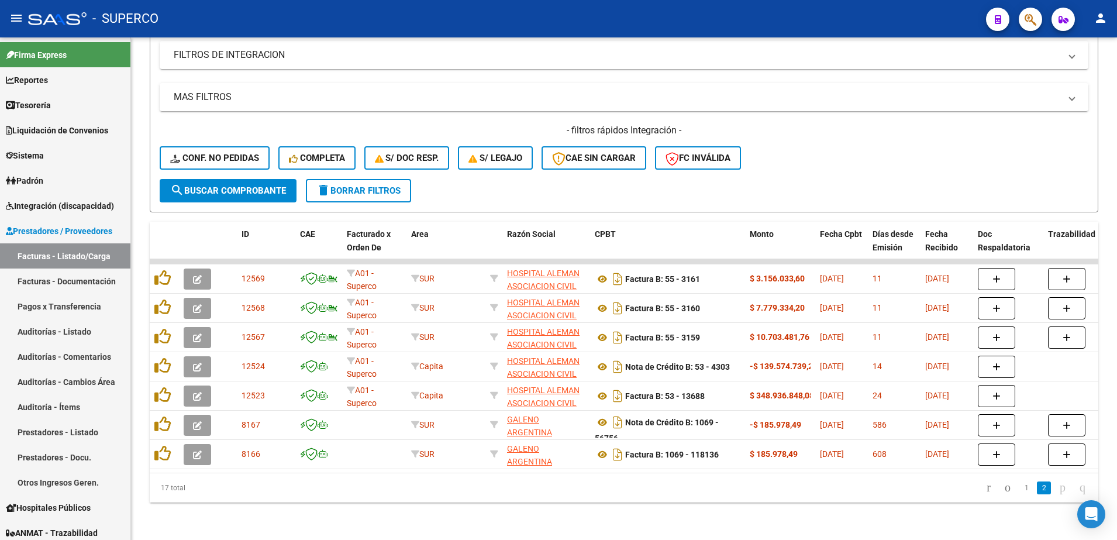
drag, startPoint x: 1018, startPoint y: 485, endPoint x: 1007, endPoint y: 485, distance: 11.1
click at [1019, 485] on link "1" at bounding box center [1026, 487] width 14 height 13
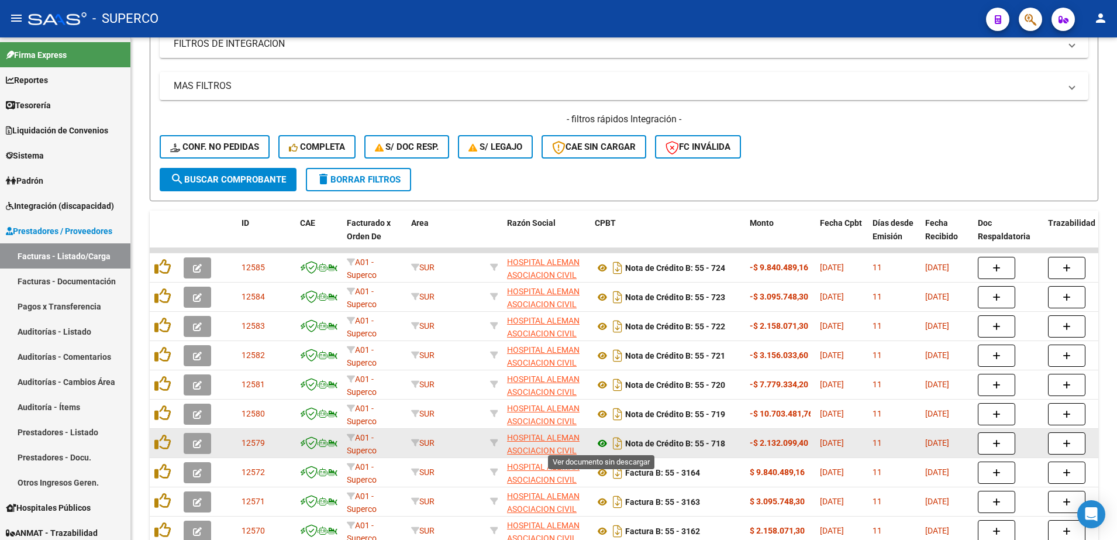
click at [605, 442] on icon at bounding box center [602, 443] width 15 height 14
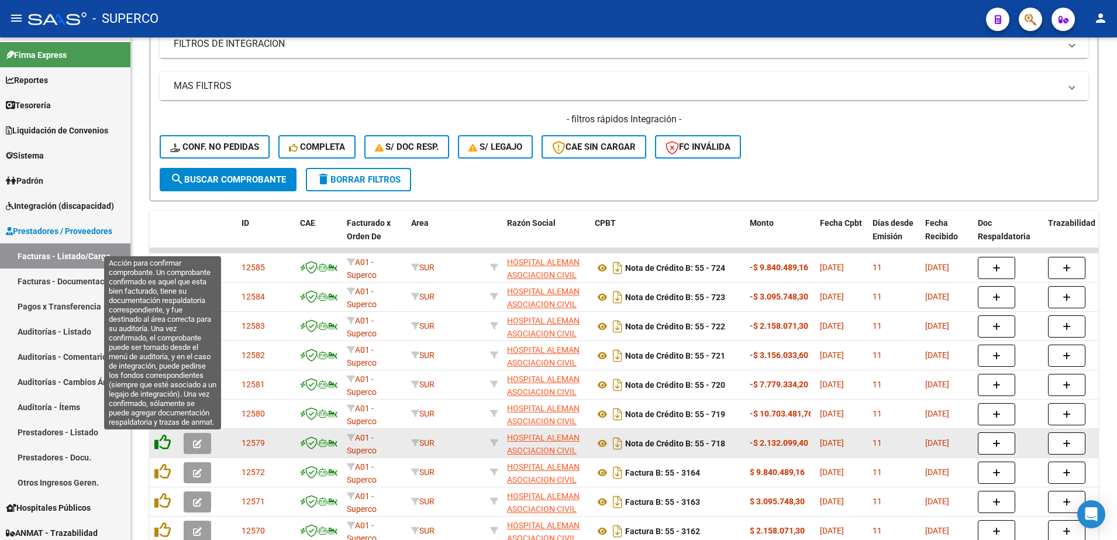
click at [161, 445] on icon at bounding box center [162, 442] width 16 height 16
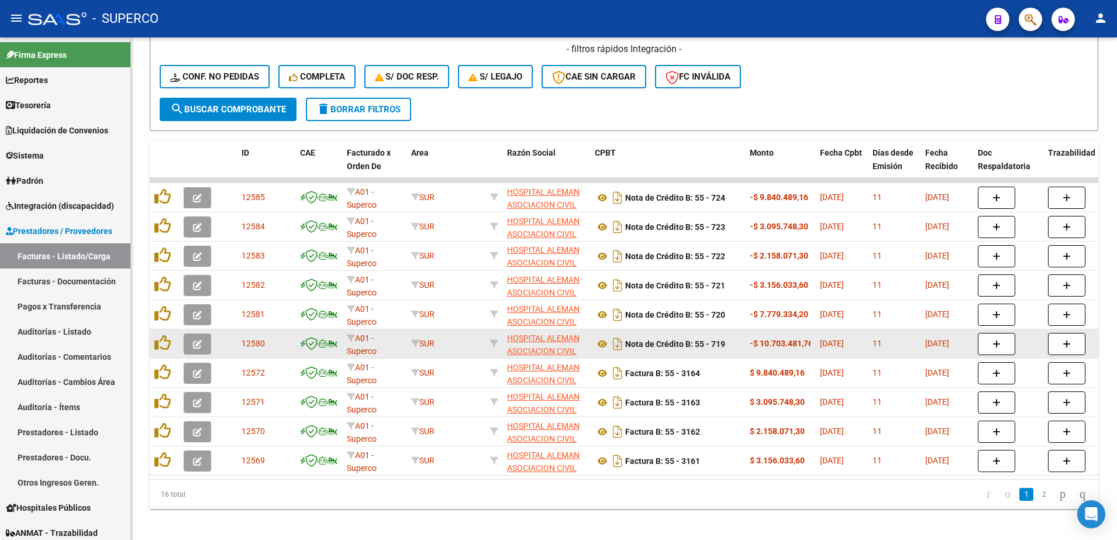
scroll to position [411, 0]
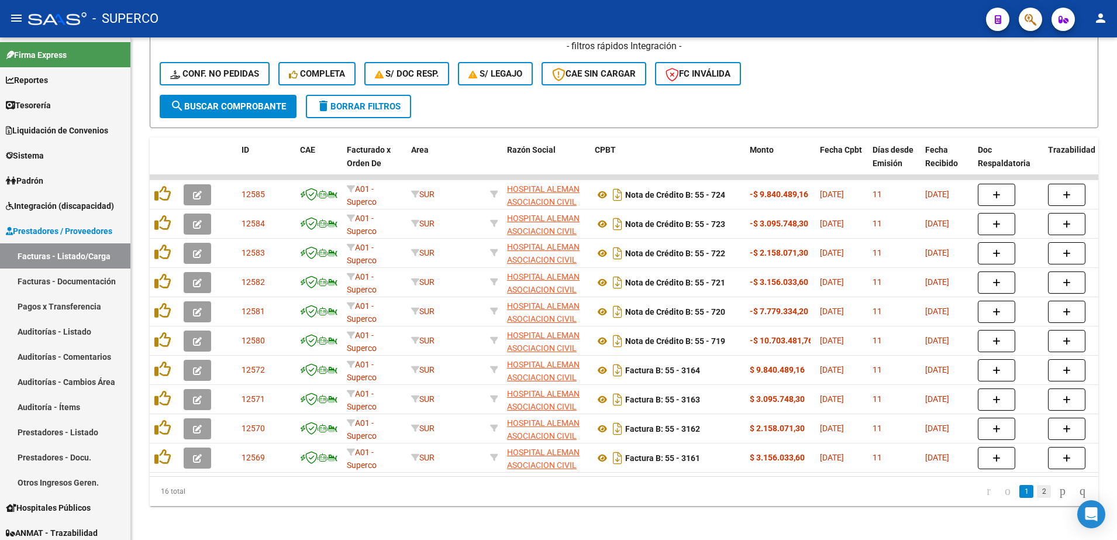
click at [1037, 498] on link "2" at bounding box center [1044, 491] width 14 height 13
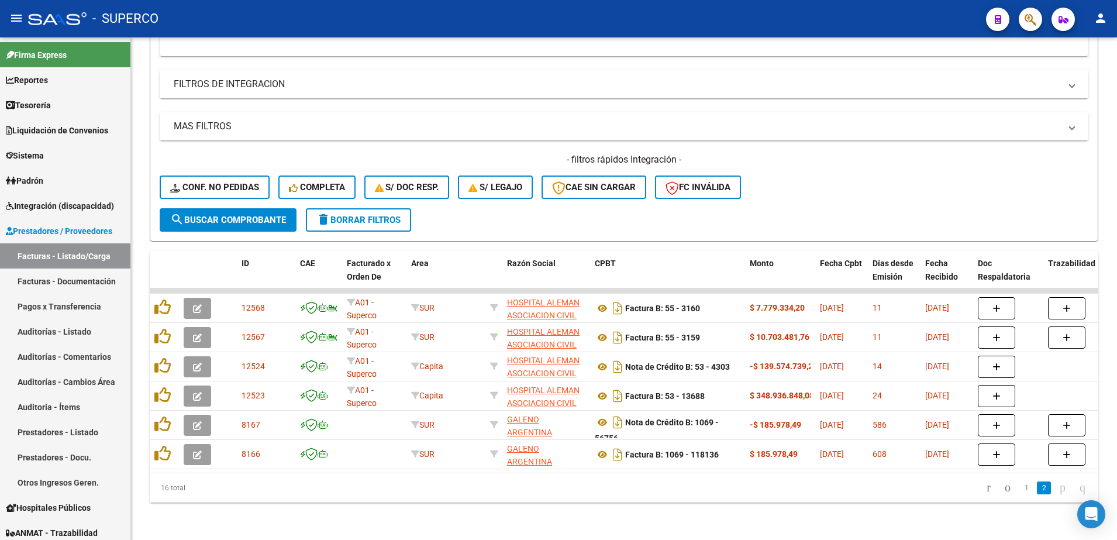
scroll to position [309, 0]
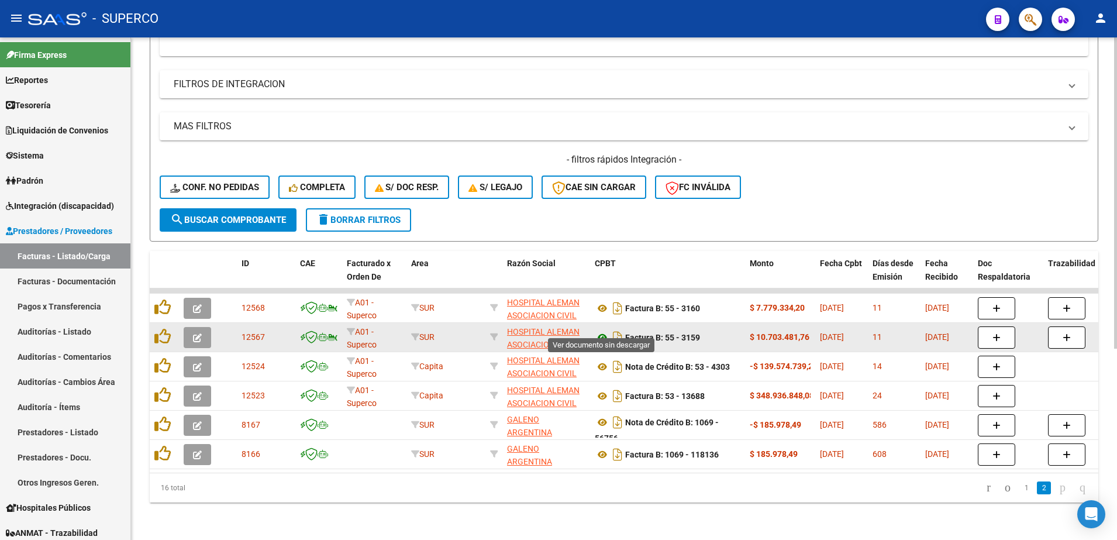
click at [600, 330] on icon at bounding box center [602, 337] width 15 height 14
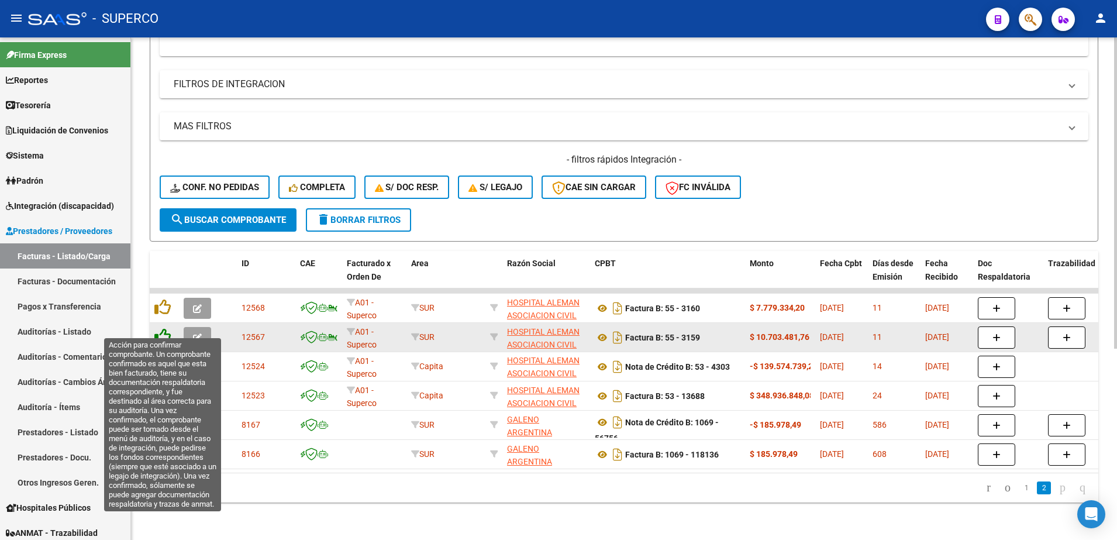
click at [159, 328] on icon at bounding box center [162, 336] width 16 height 16
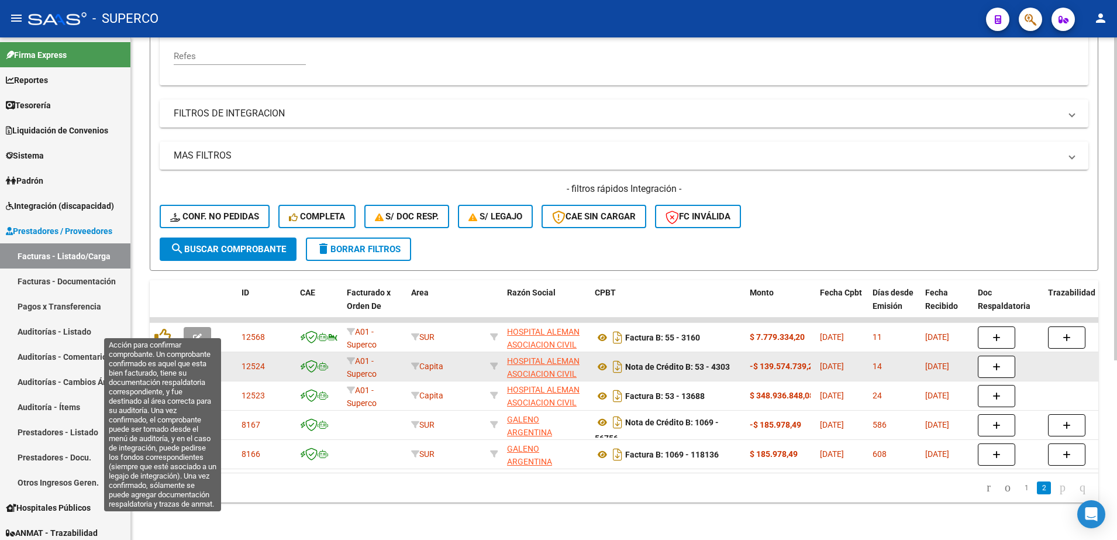
scroll to position [280, 0]
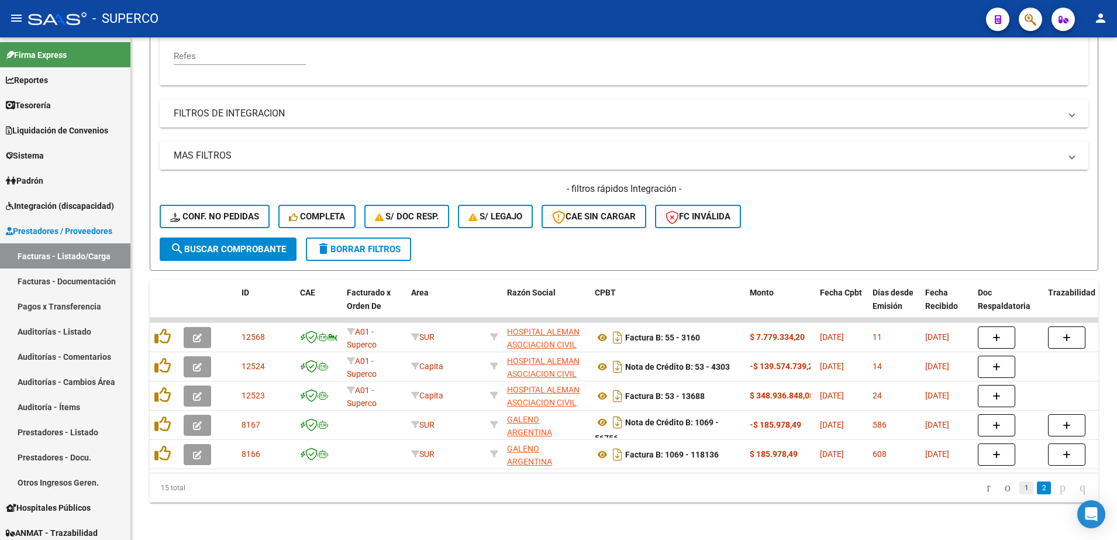
click at [1019, 489] on link "1" at bounding box center [1026, 487] width 14 height 13
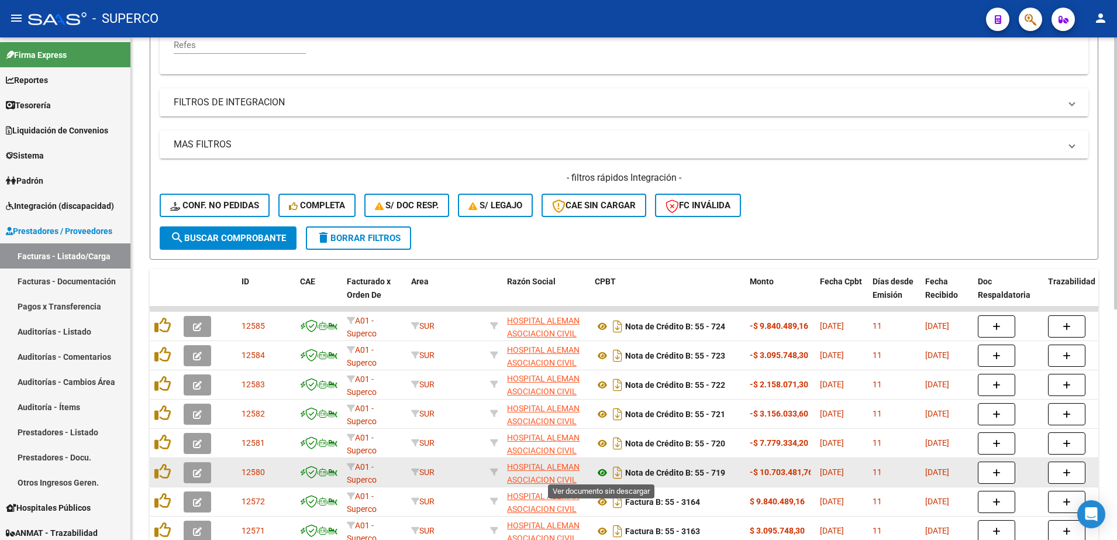
click at [604, 471] on icon at bounding box center [602, 473] width 15 height 14
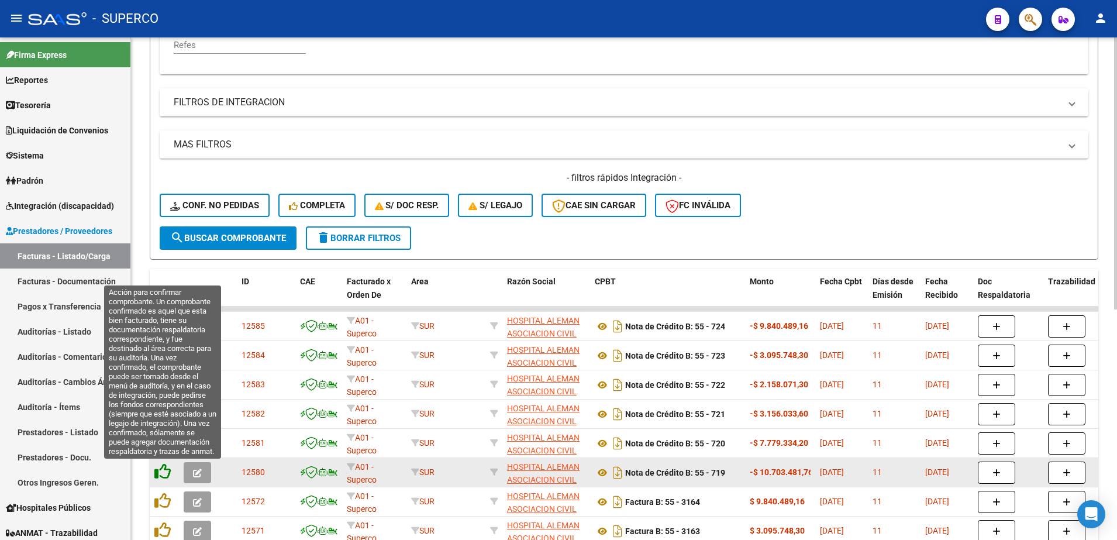
click at [165, 472] on icon at bounding box center [162, 471] width 16 height 16
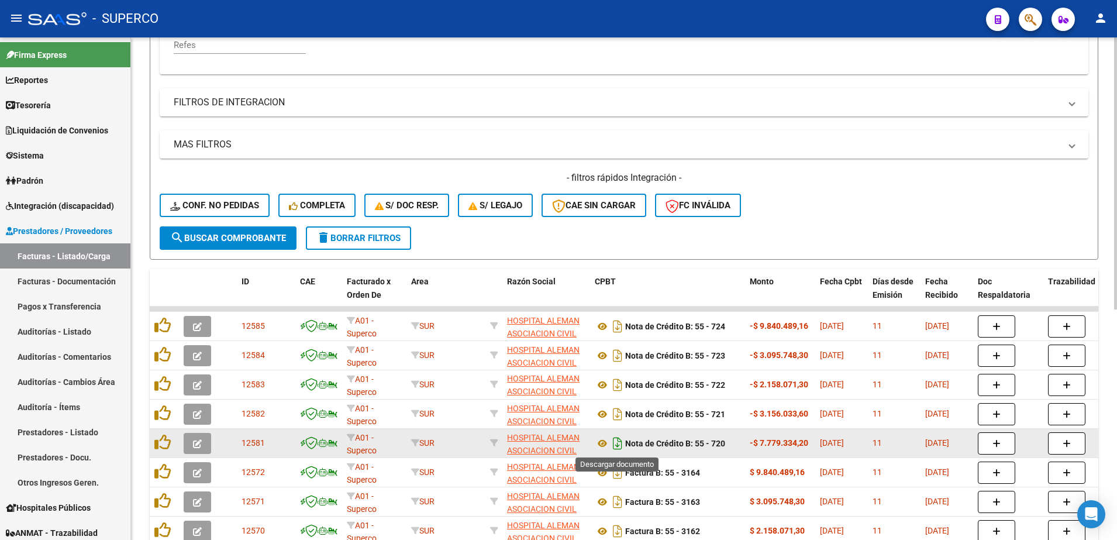
scroll to position [353, 0]
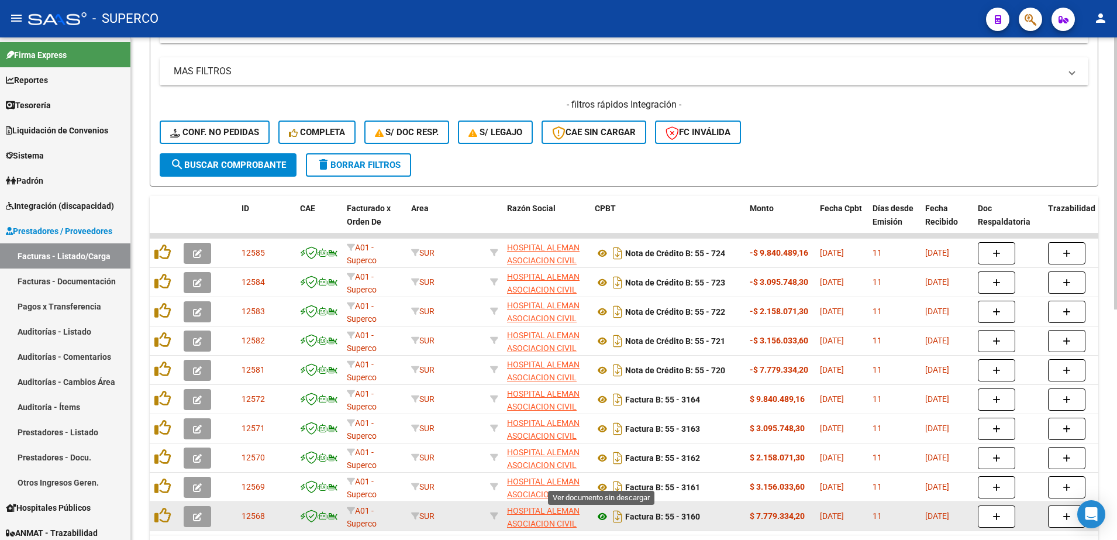
click at [600, 516] on icon at bounding box center [602, 516] width 15 height 14
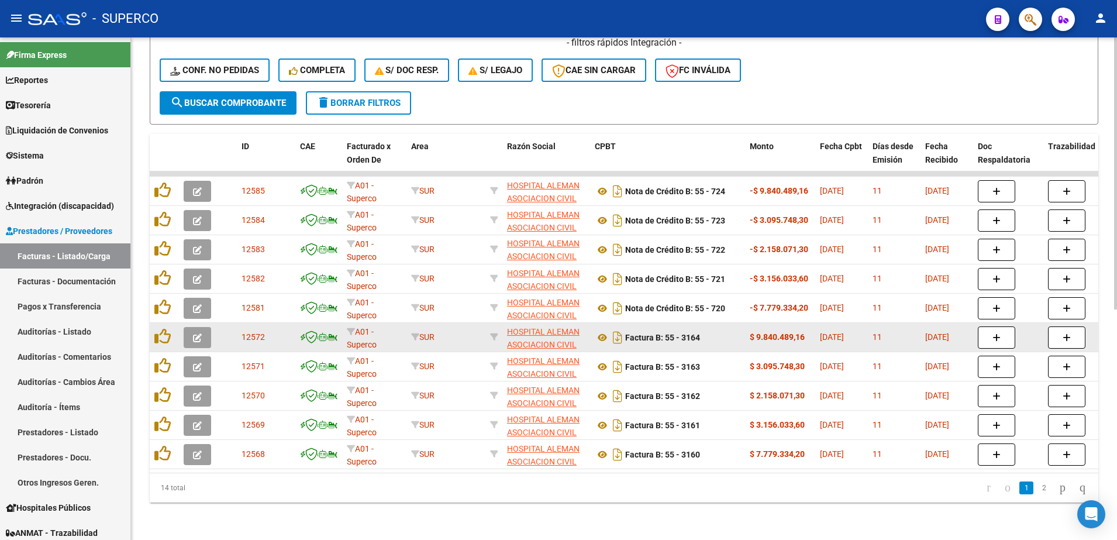
scroll to position [426, 0]
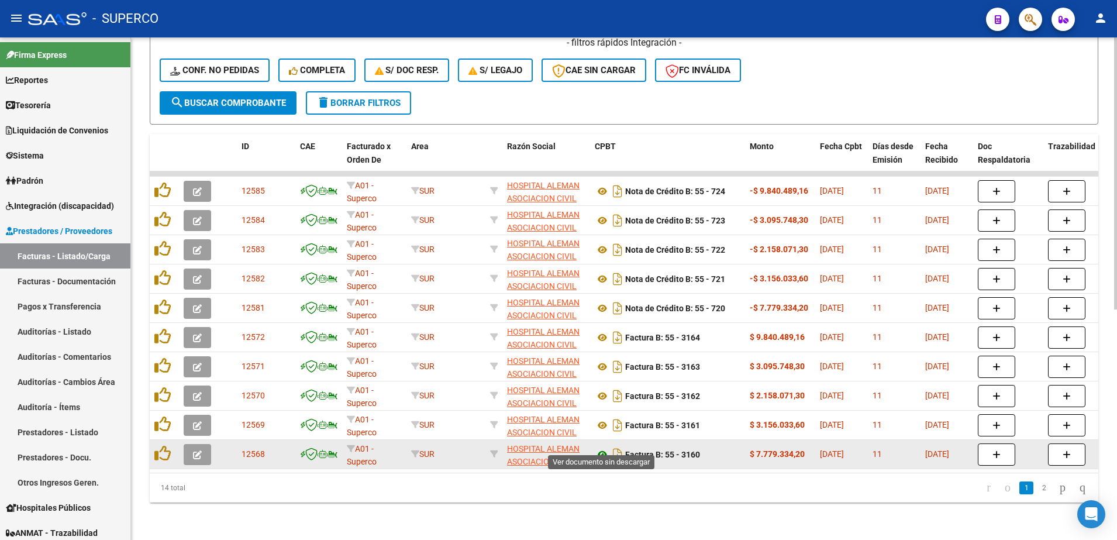
click at [600, 447] on icon at bounding box center [602, 454] width 15 height 14
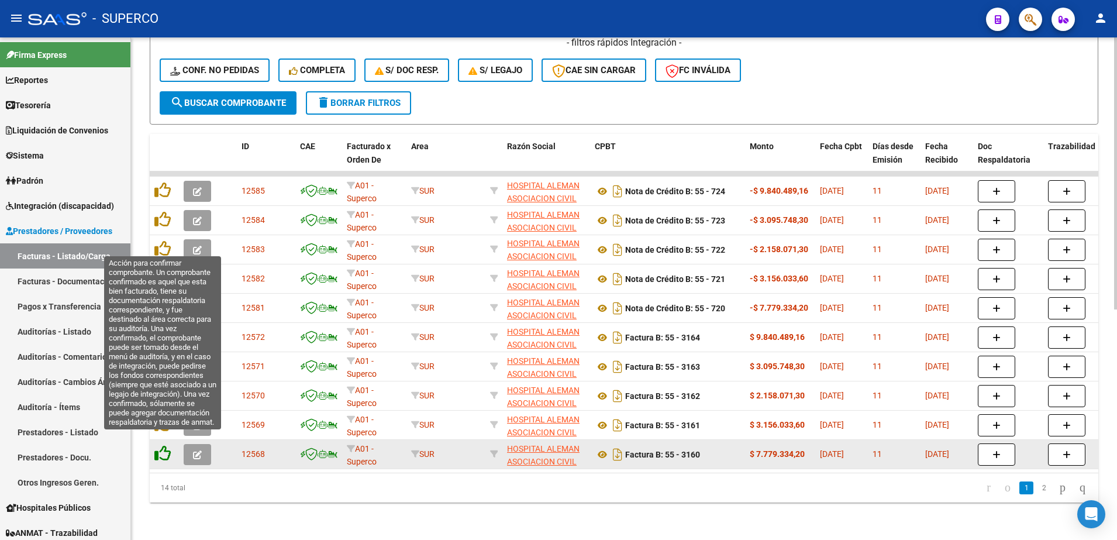
click at [159, 445] on icon at bounding box center [162, 453] width 16 height 16
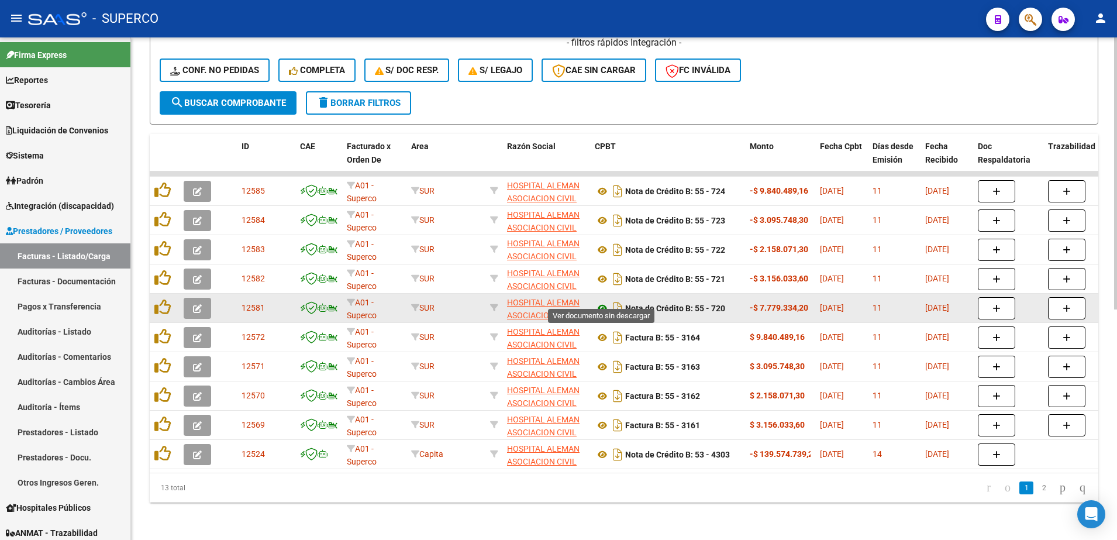
click at [601, 301] on icon at bounding box center [602, 308] width 15 height 14
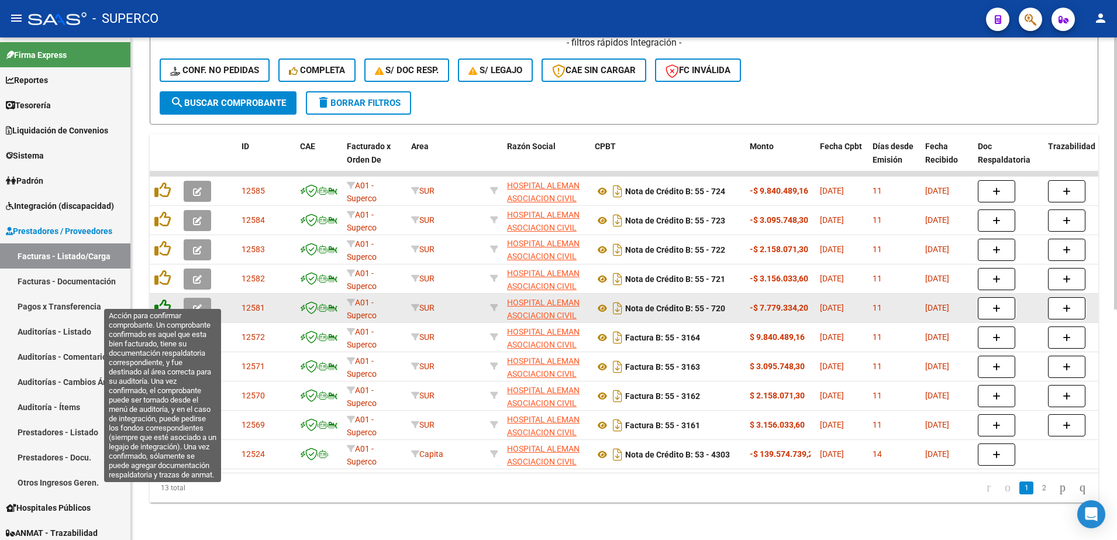
click at [163, 299] on icon at bounding box center [162, 307] width 16 height 16
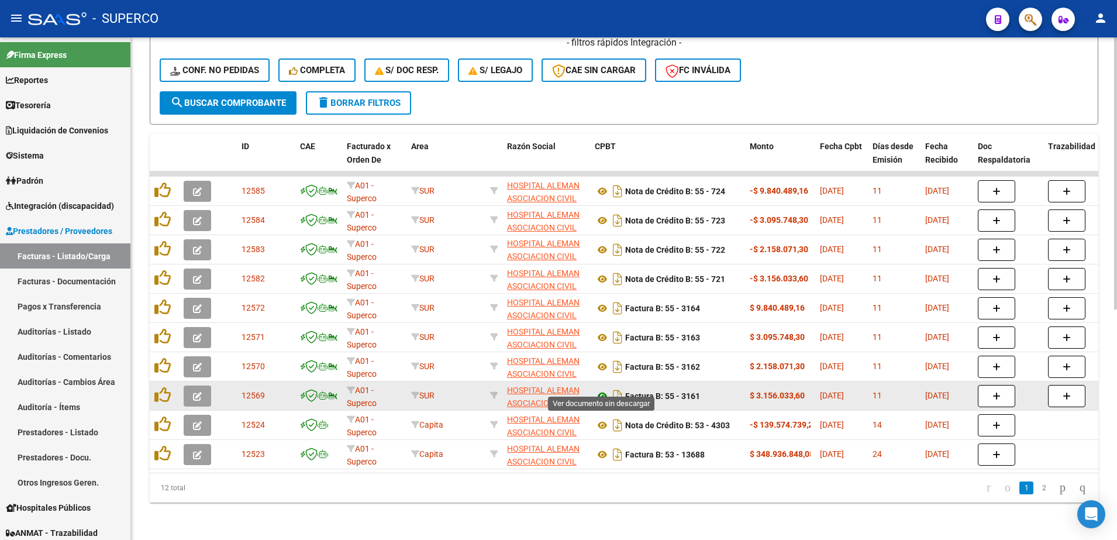
click at [600, 389] on icon at bounding box center [602, 396] width 15 height 14
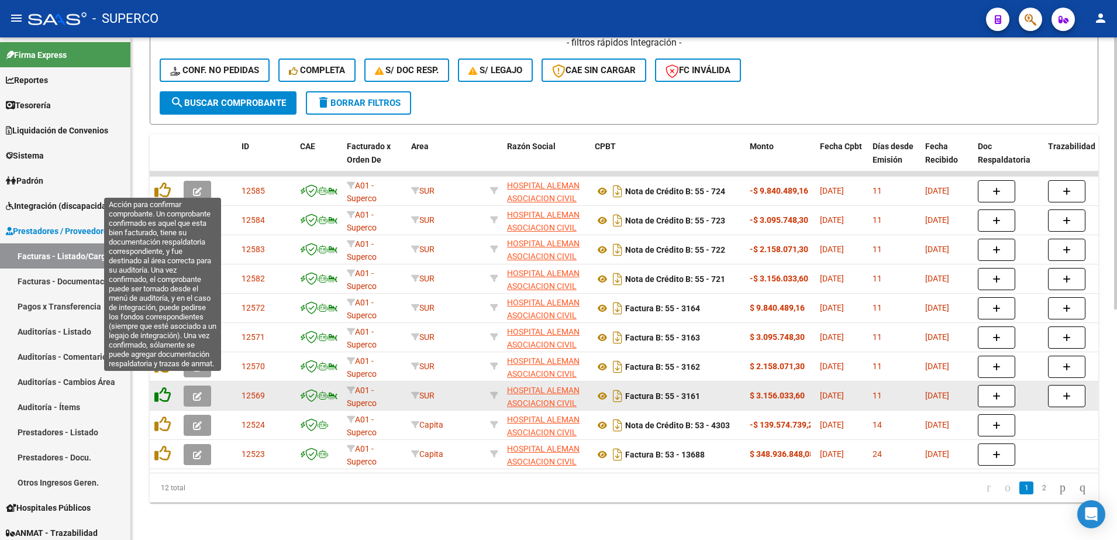
click at [164, 387] on icon at bounding box center [162, 395] width 16 height 16
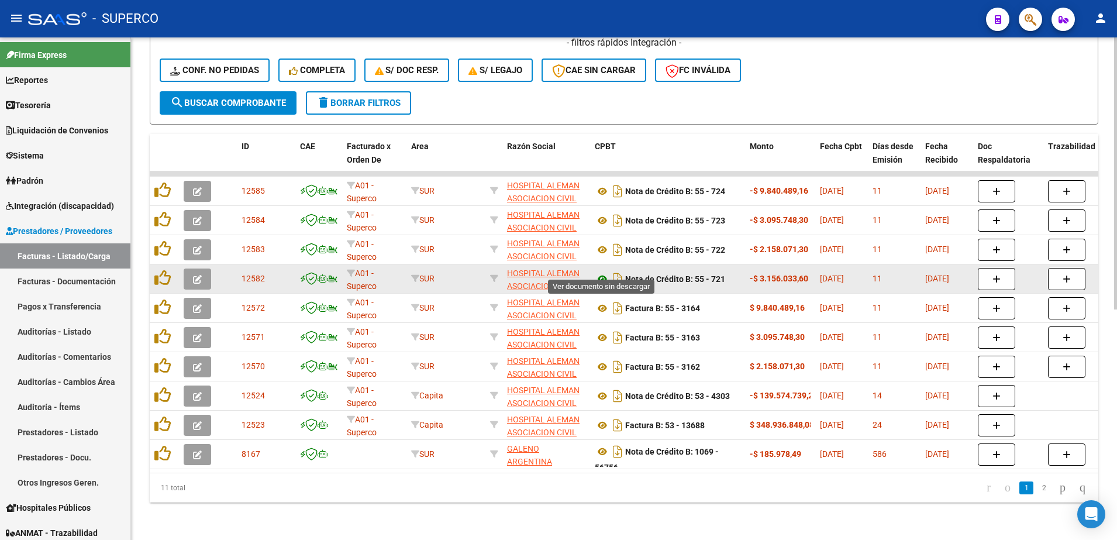
click at [602, 272] on icon at bounding box center [602, 279] width 15 height 14
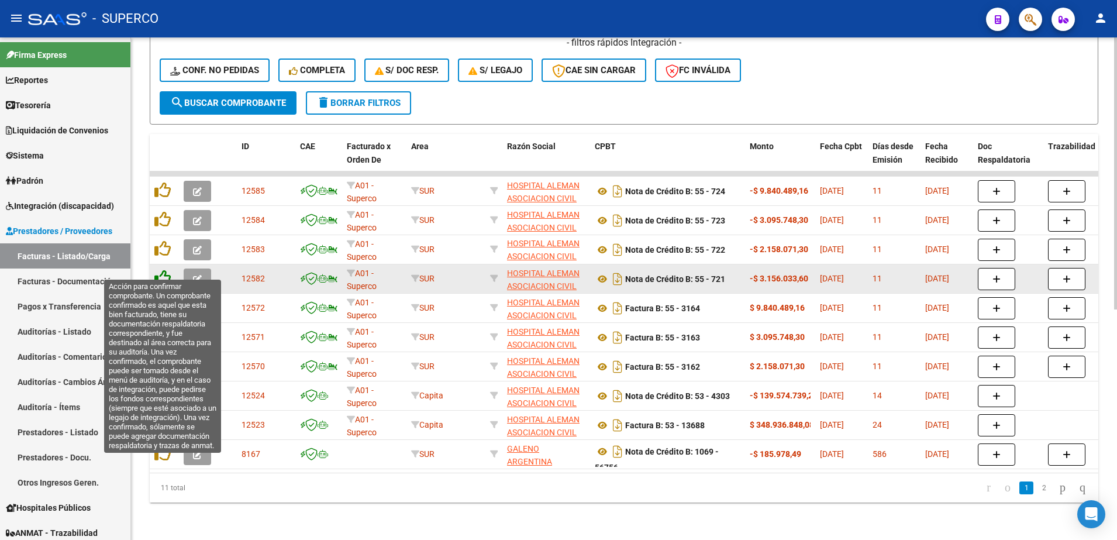
click at [161, 270] on icon at bounding box center [162, 278] width 16 height 16
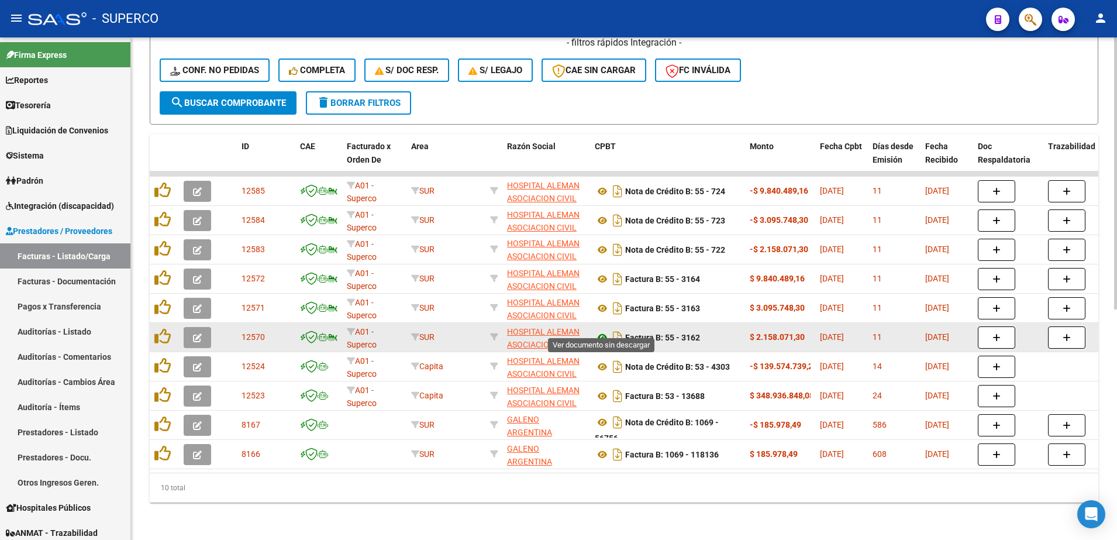
click at [601, 330] on icon at bounding box center [602, 337] width 15 height 14
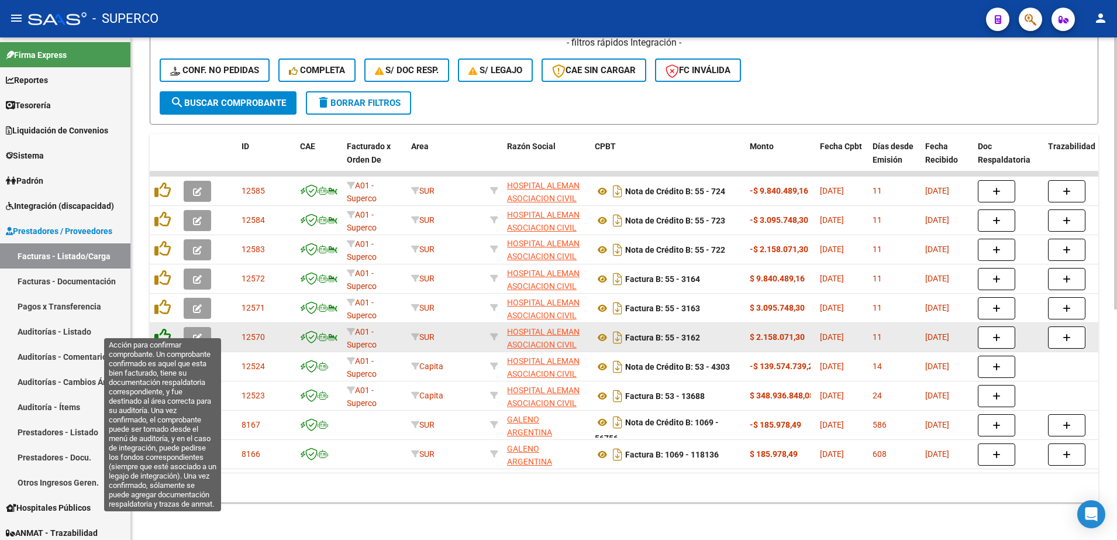
click at [165, 328] on icon at bounding box center [162, 336] width 16 height 16
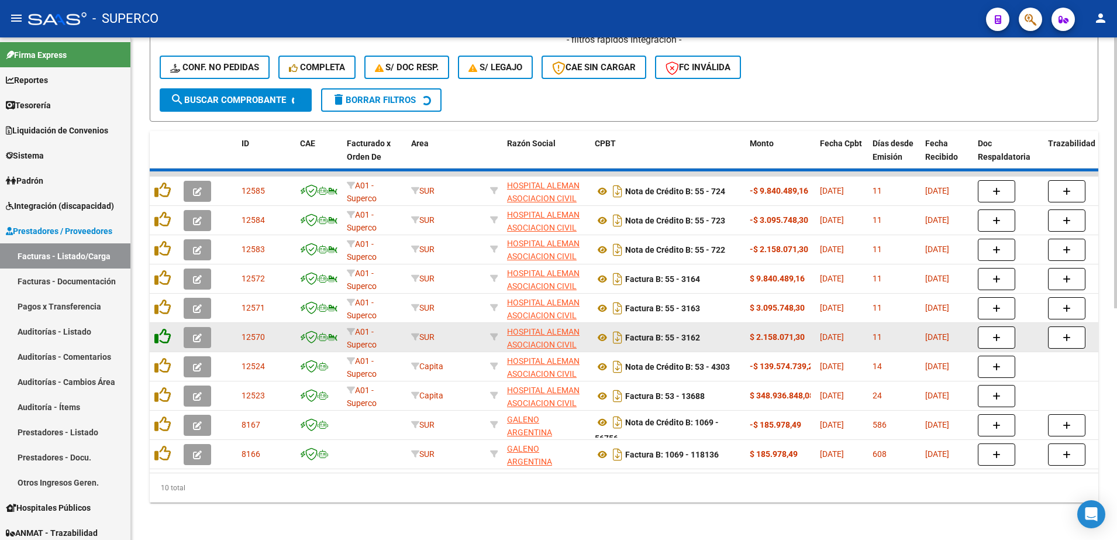
scroll to position [397, 0]
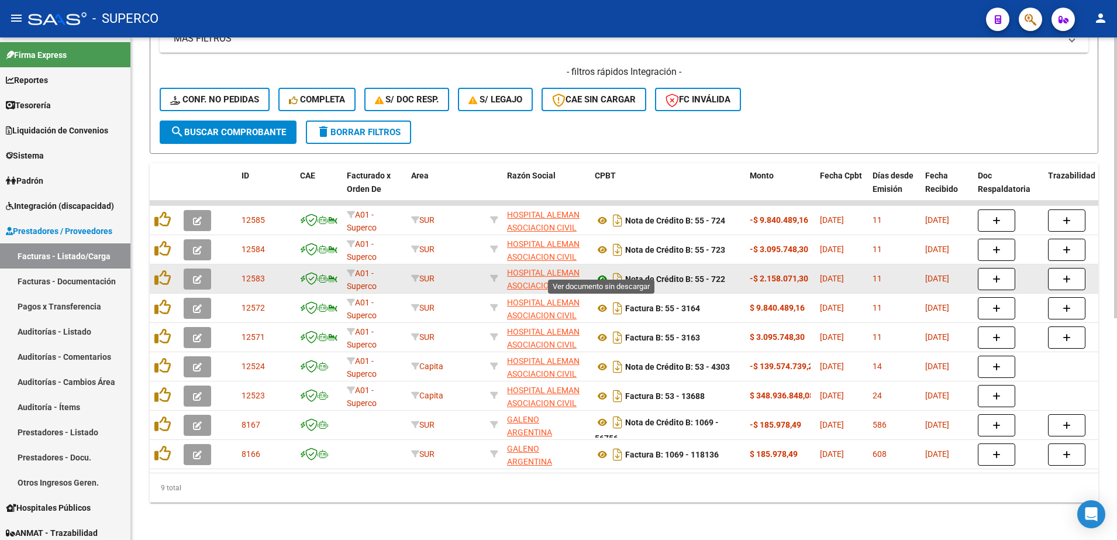
click at [601, 272] on icon at bounding box center [602, 279] width 15 height 14
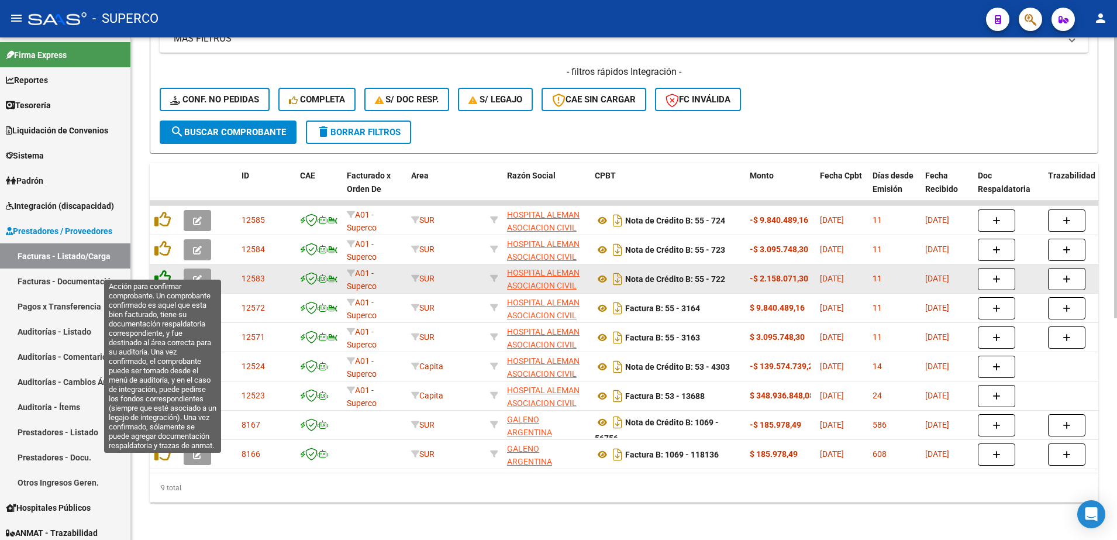
click at [167, 270] on icon at bounding box center [162, 278] width 16 height 16
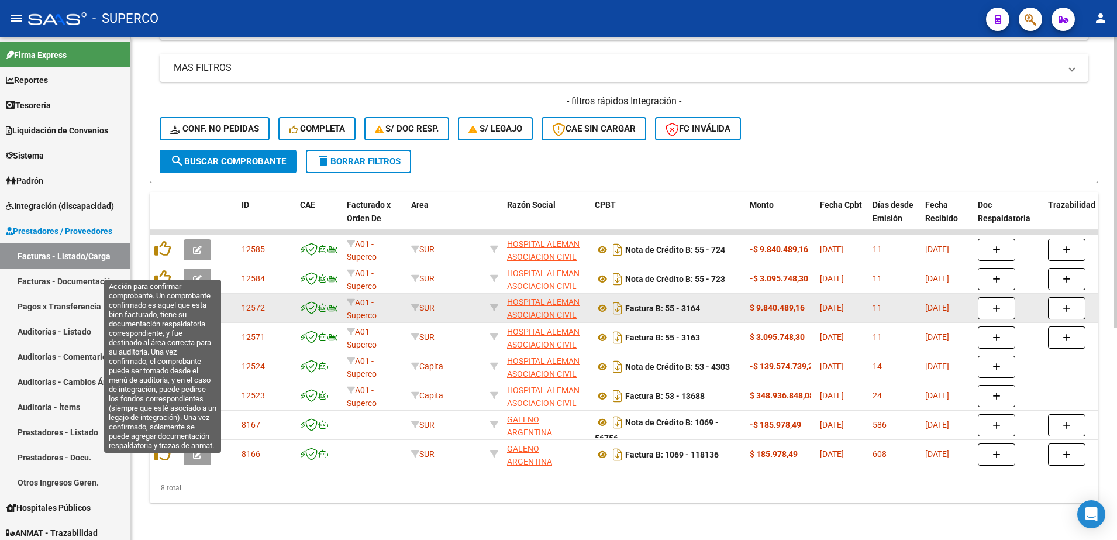
scroll to position [367, 0]
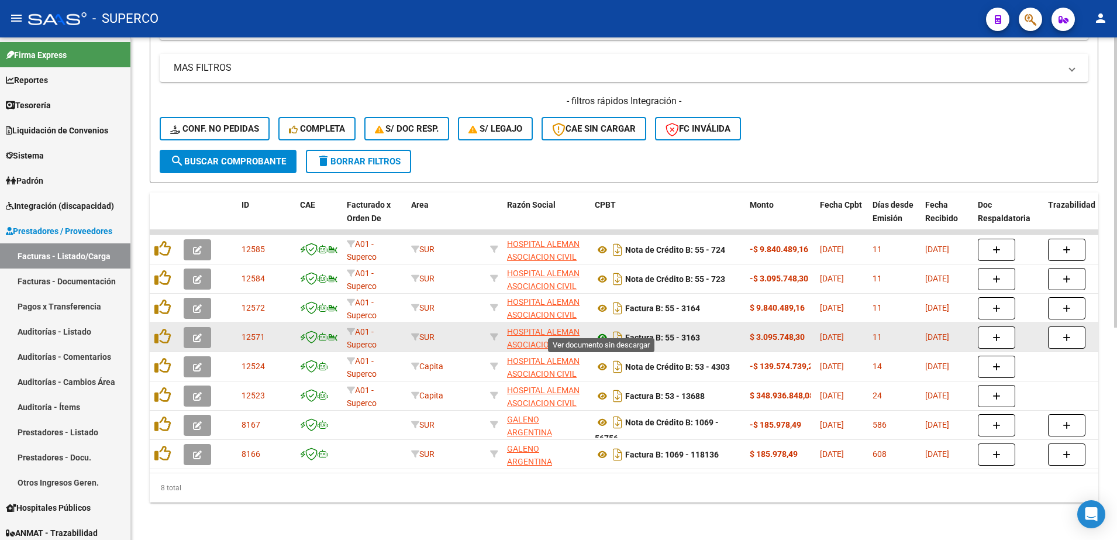
click at [601, 330] on icon at bounding box center [602, 337] width 15 height 14
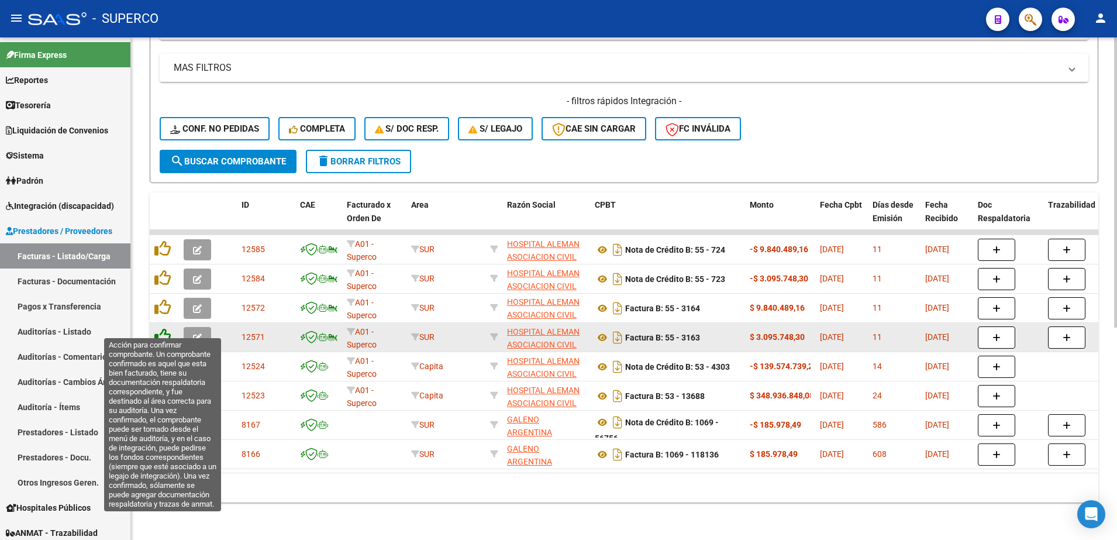
click at [166, 328] on icon at bounding box center [162, 336] width 16 height 16
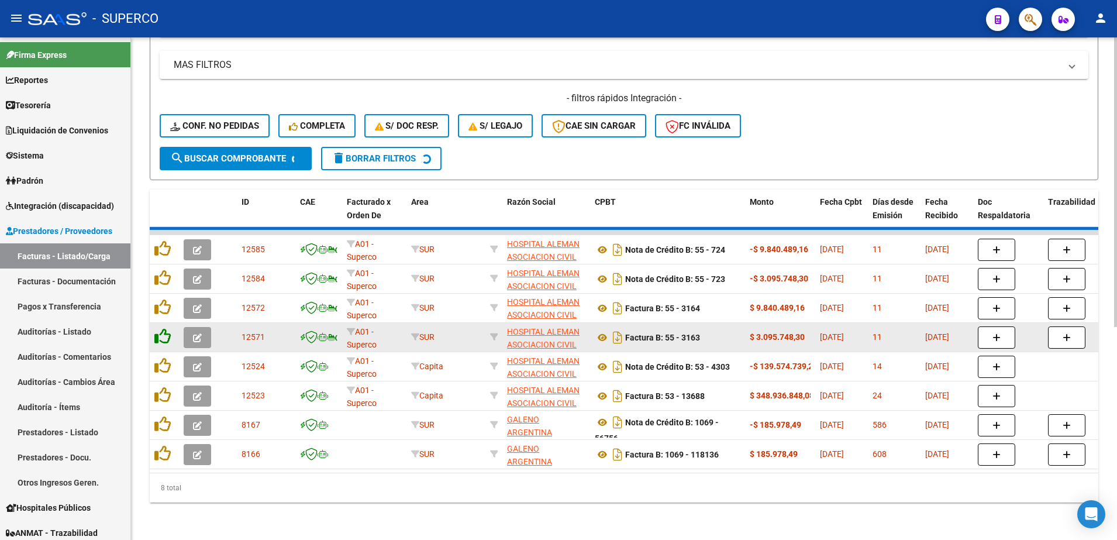
scroll to position [338, 0]
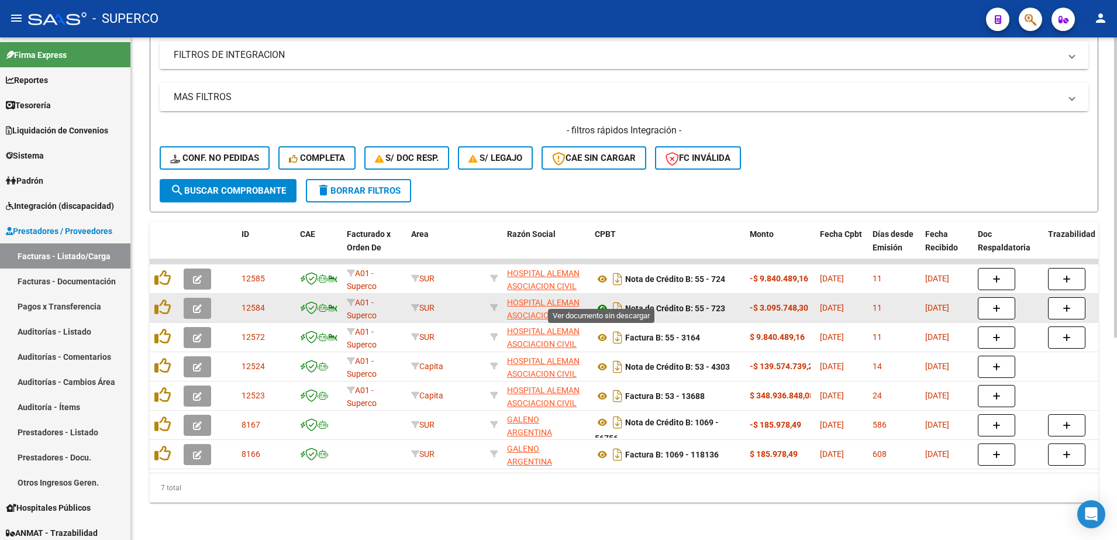
click at [600, 301] on icon at bounding box center [602, 308] width 15 height 14
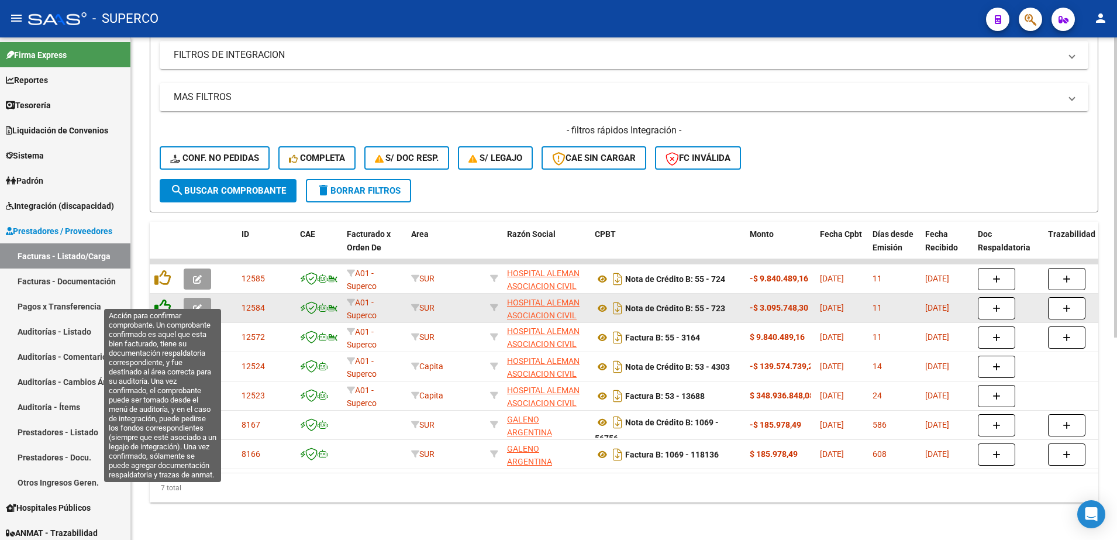
click at [165, 299] on icon at bounding box center [162, 307] width 16 height 16
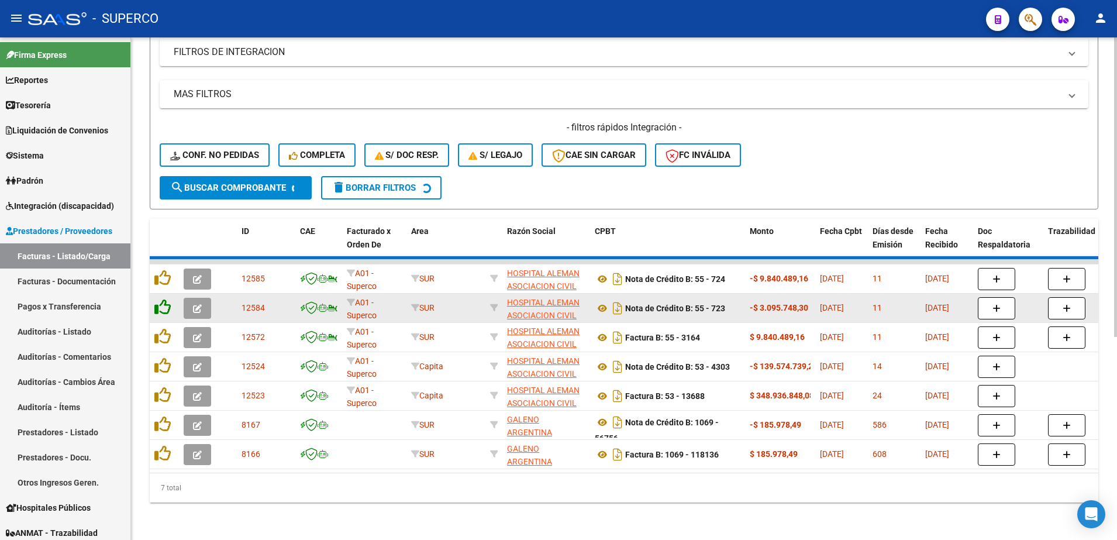
scroll to position [309, 0]
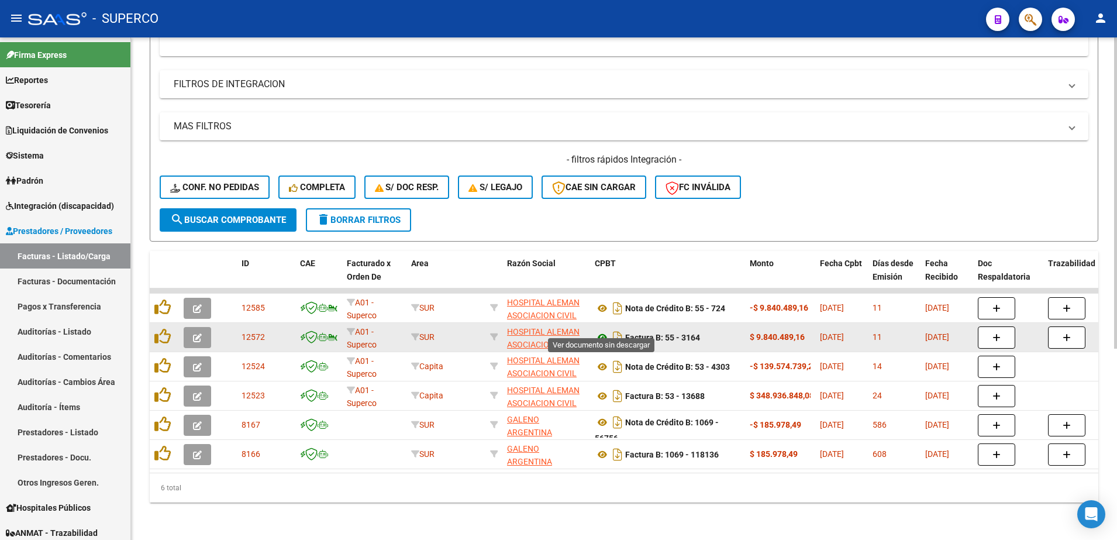
click at [601, 330] on icon at bounding box center [602, 337] width 15 height 14
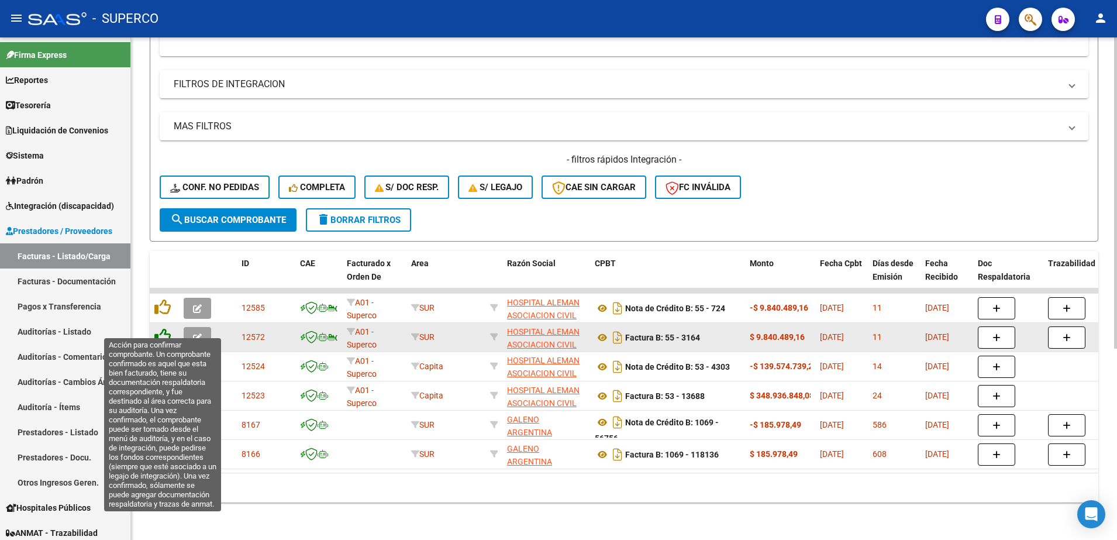
click at [162, 328] on icon at bounding box center [162, 336] width 16 height 16
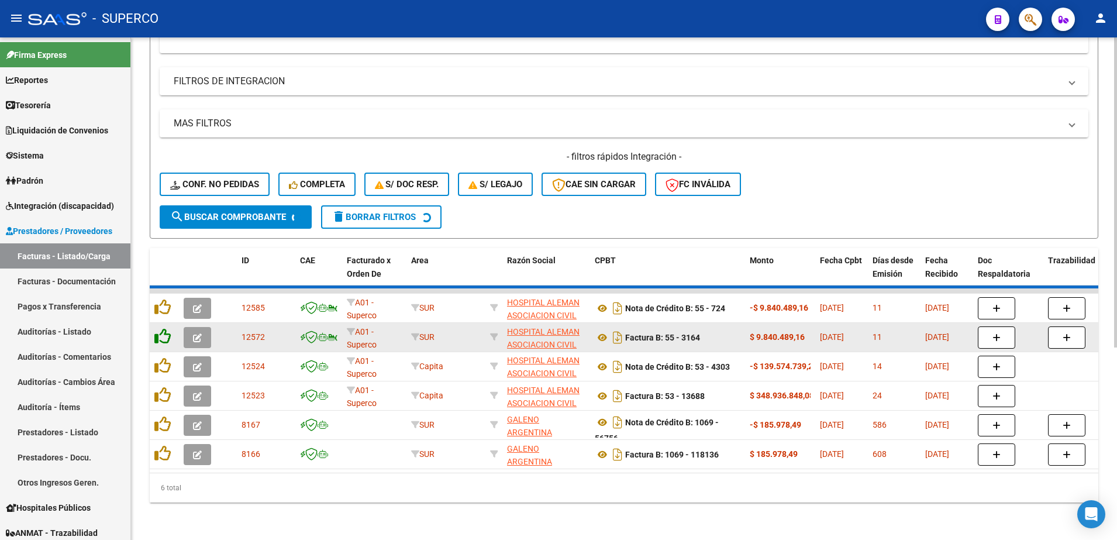
scroll to position [280, 0]
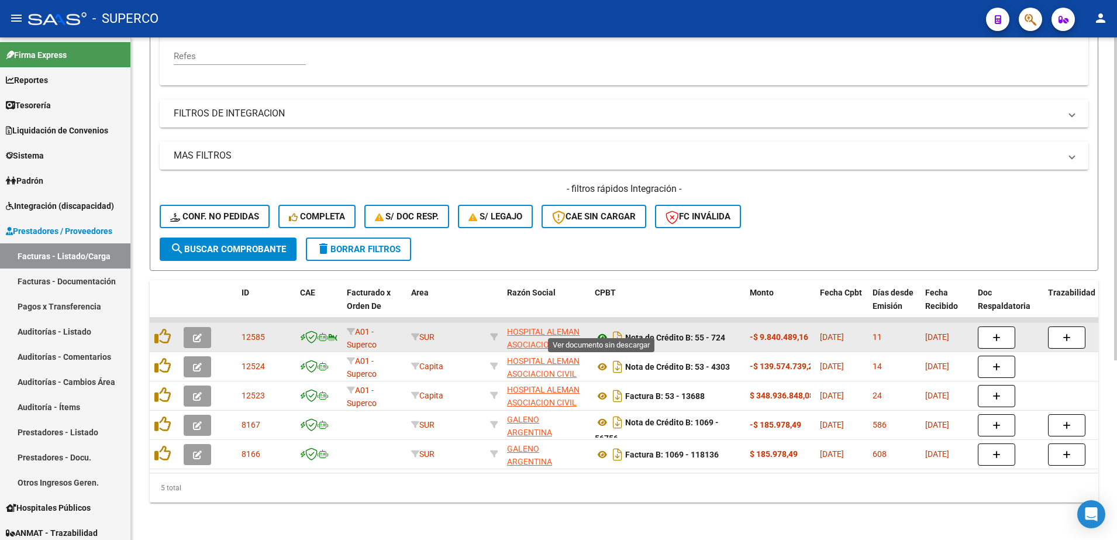
click at [604, 330] on icon at bounding box center [602, 337] width 15 height 14
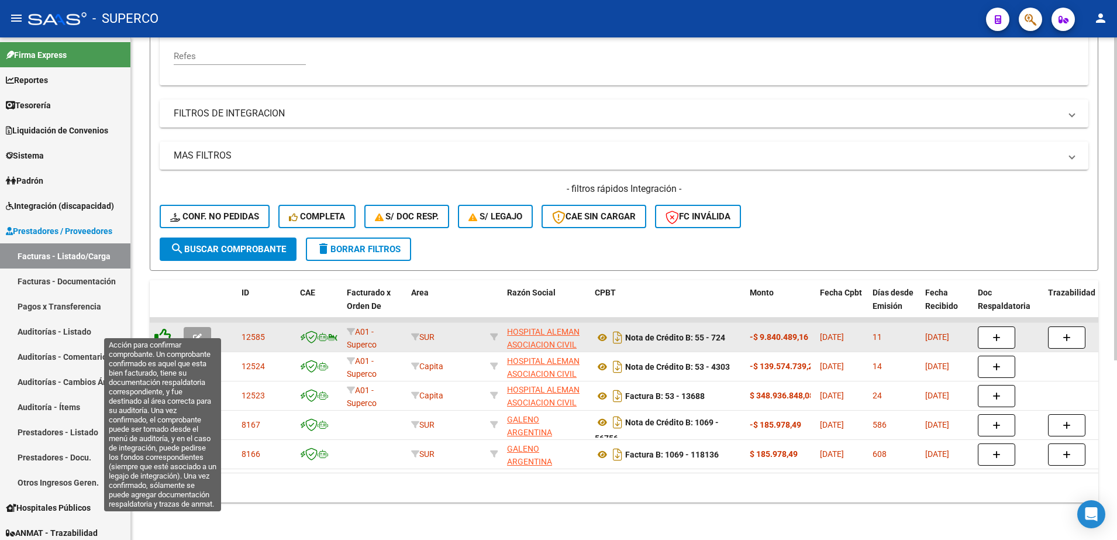
click at [161, 328] on icon at bounding box center [162, 336] width 16 height 16
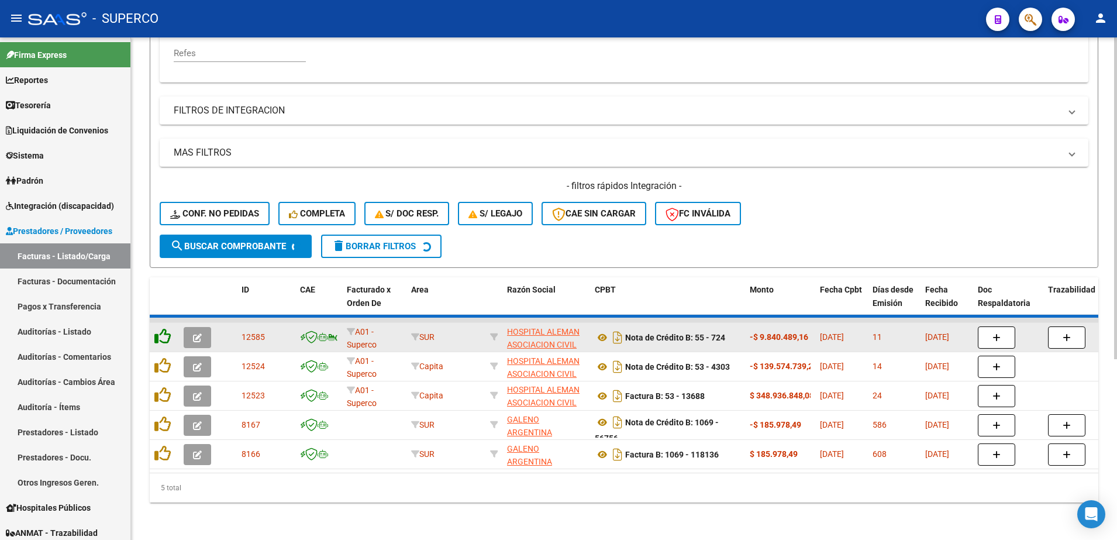
scroll to position [250, 0]
